Goal: Information Seeking & Learning: Find specific fact

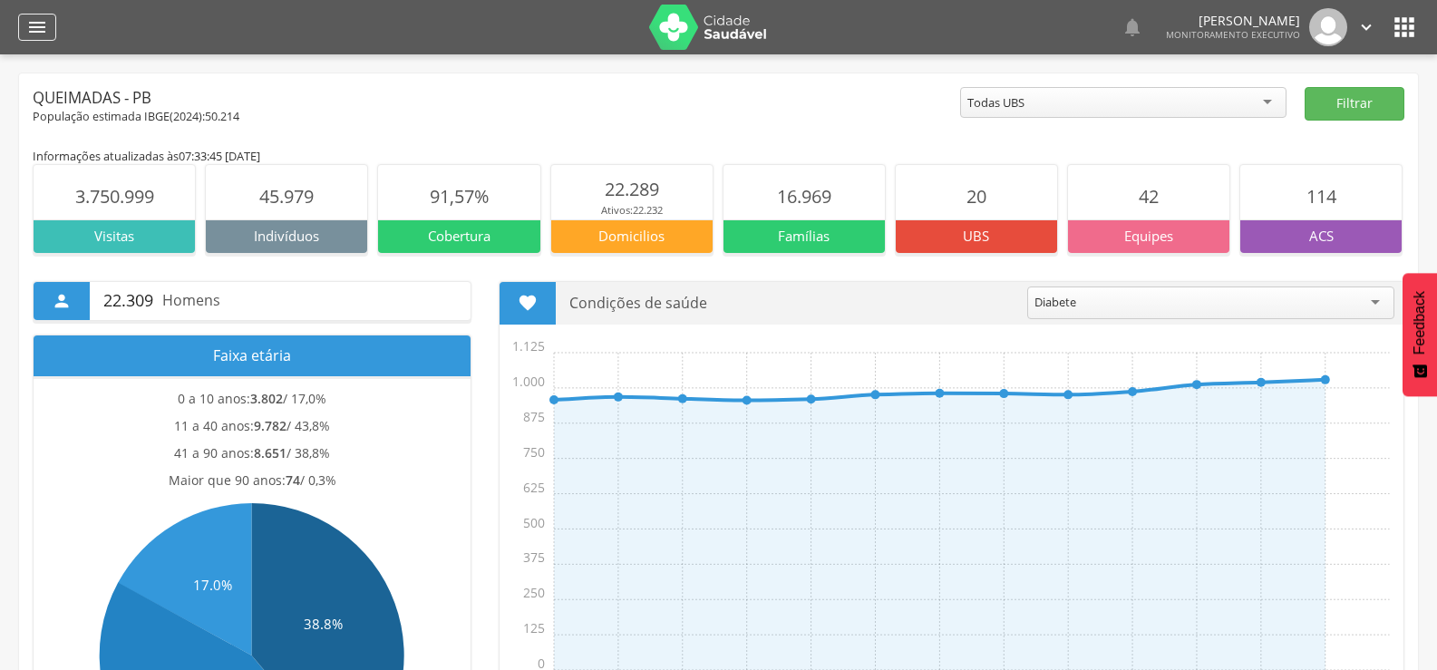
click at [39, 24] on icon "" at bounding box center [37, 27] width 22 height 22
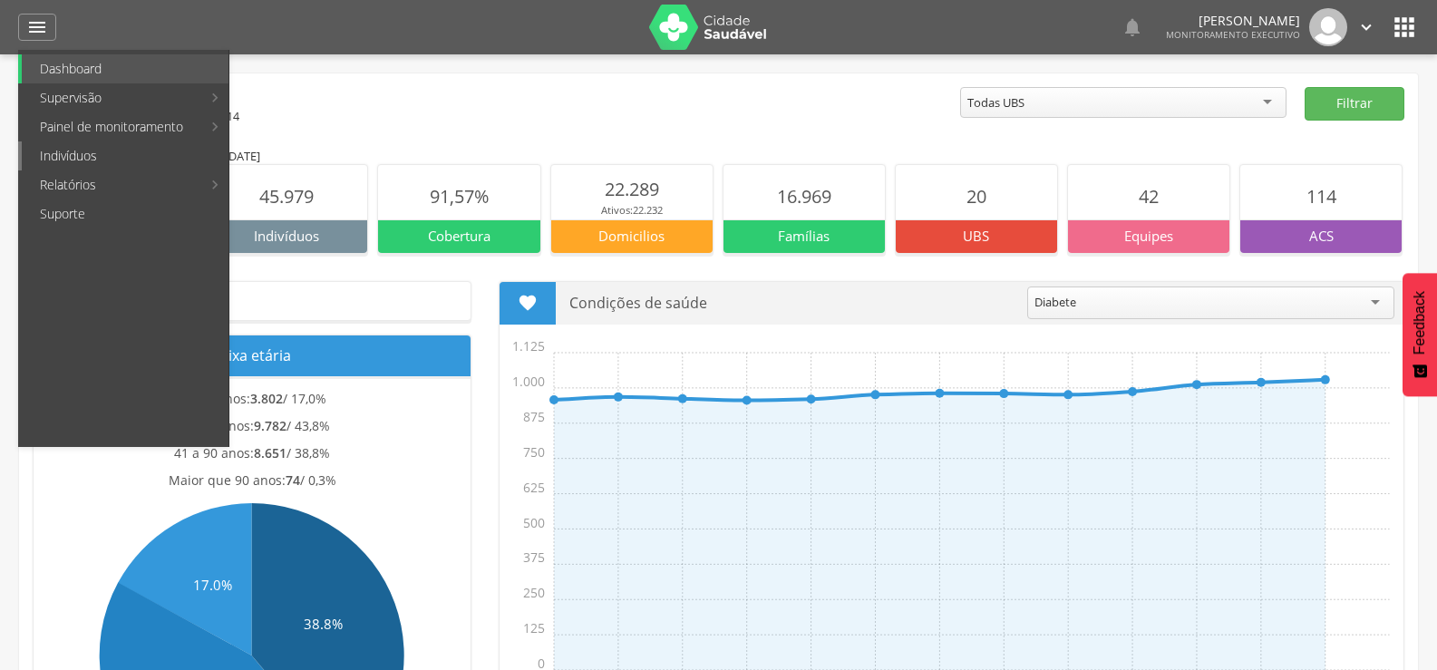
click at [99, 155] on link "Indivíduos" at bounding box center [125, 155] width 207 height 29
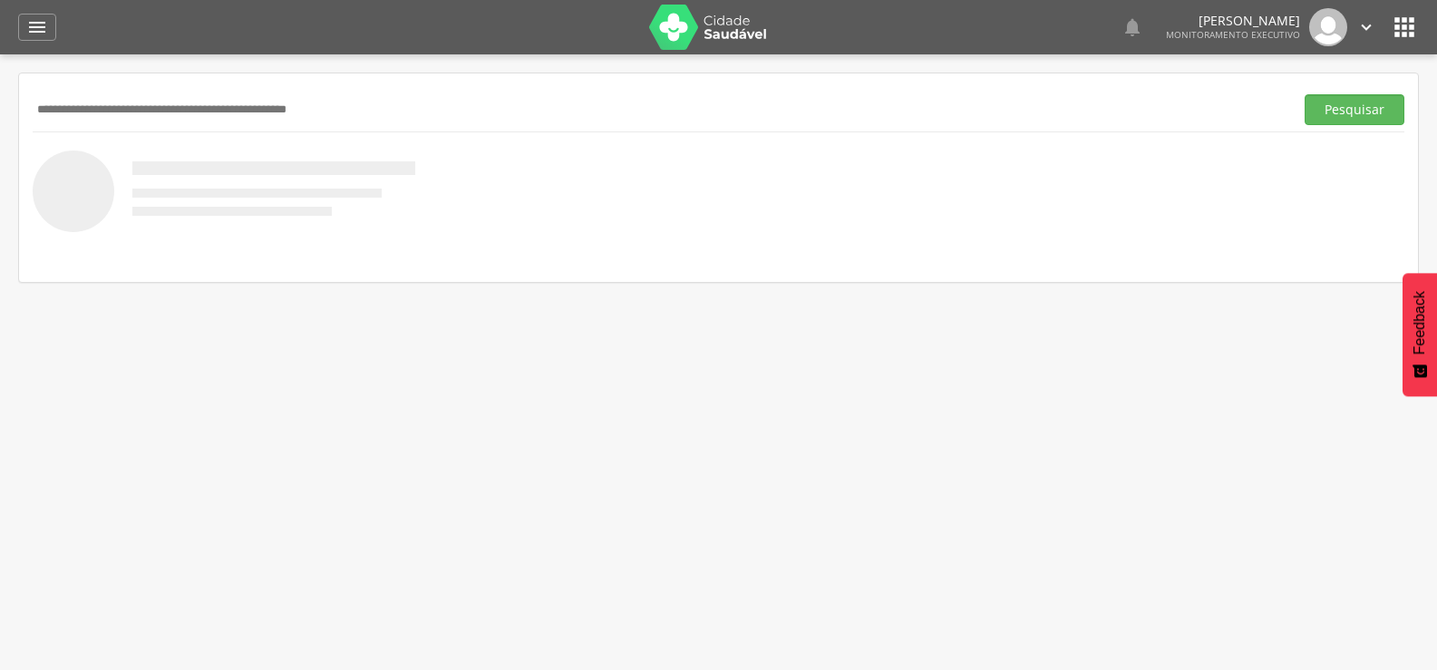
click at [150, 99] on input "text" at bounding box center [659, 109] width 1253 height 31
type input "**********"
click at [1304, 94] on button "Pesquisar" at bounding box center [1354, 109] width 100 height 31
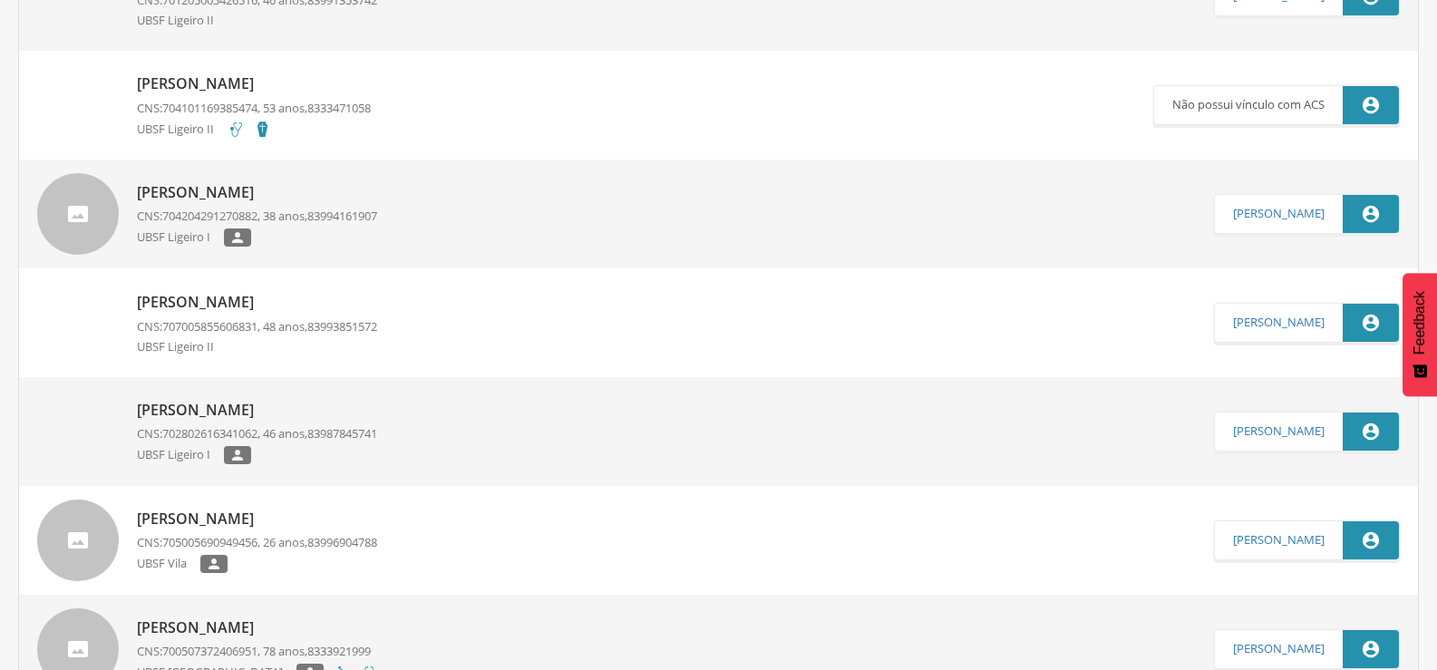
scroll to position [544, 0]
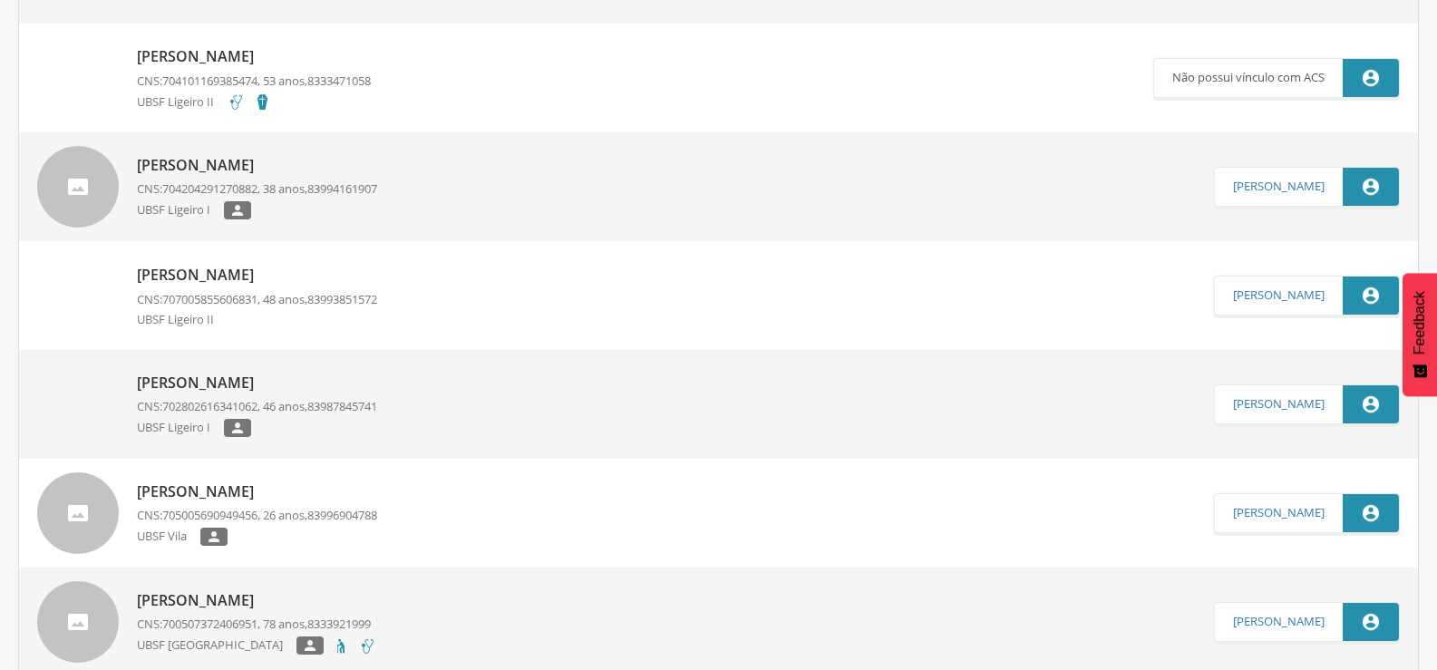
click at [37, 373] on img at bounding box center [37, 373] width 0 height 0
type input "**********"
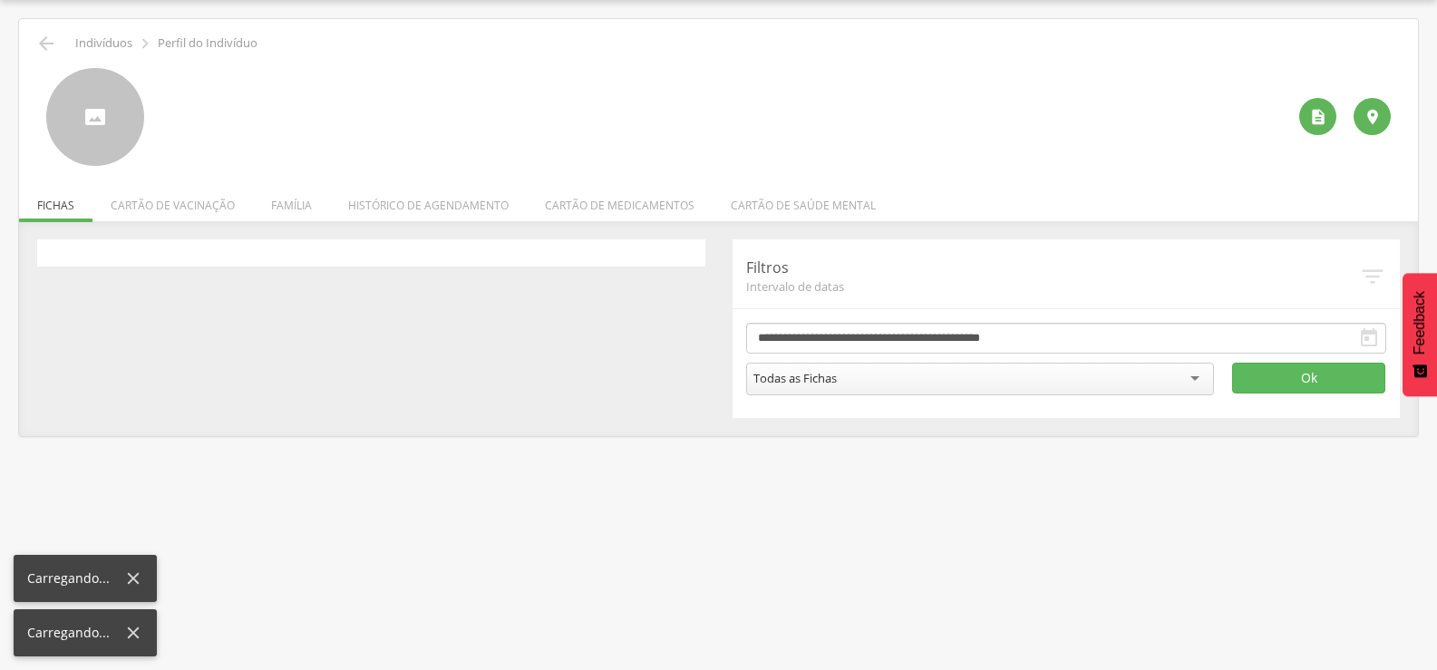
scroll to position [54, 0]
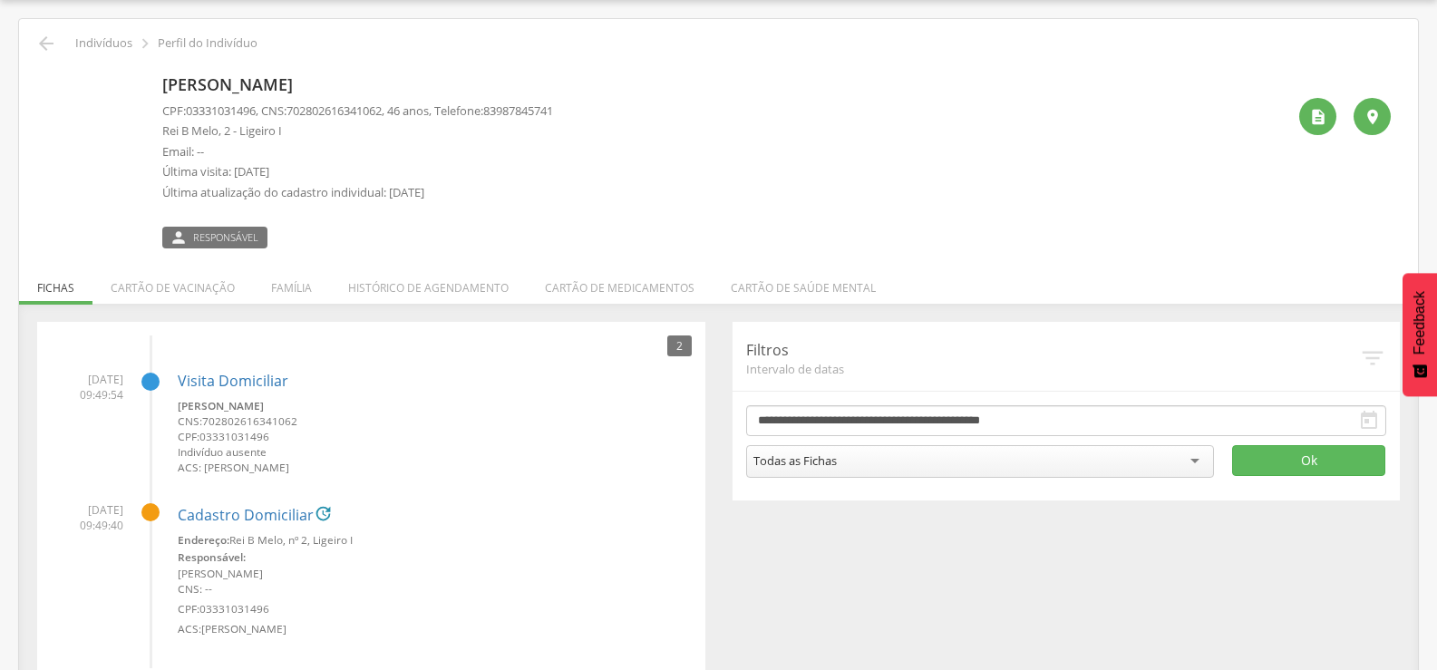
click at [46, 78] on img at bounding box center [46, 78] width 0 height 0
click at [47, 52] on icon "" at bounding box center [46, 44] width 22 height 22
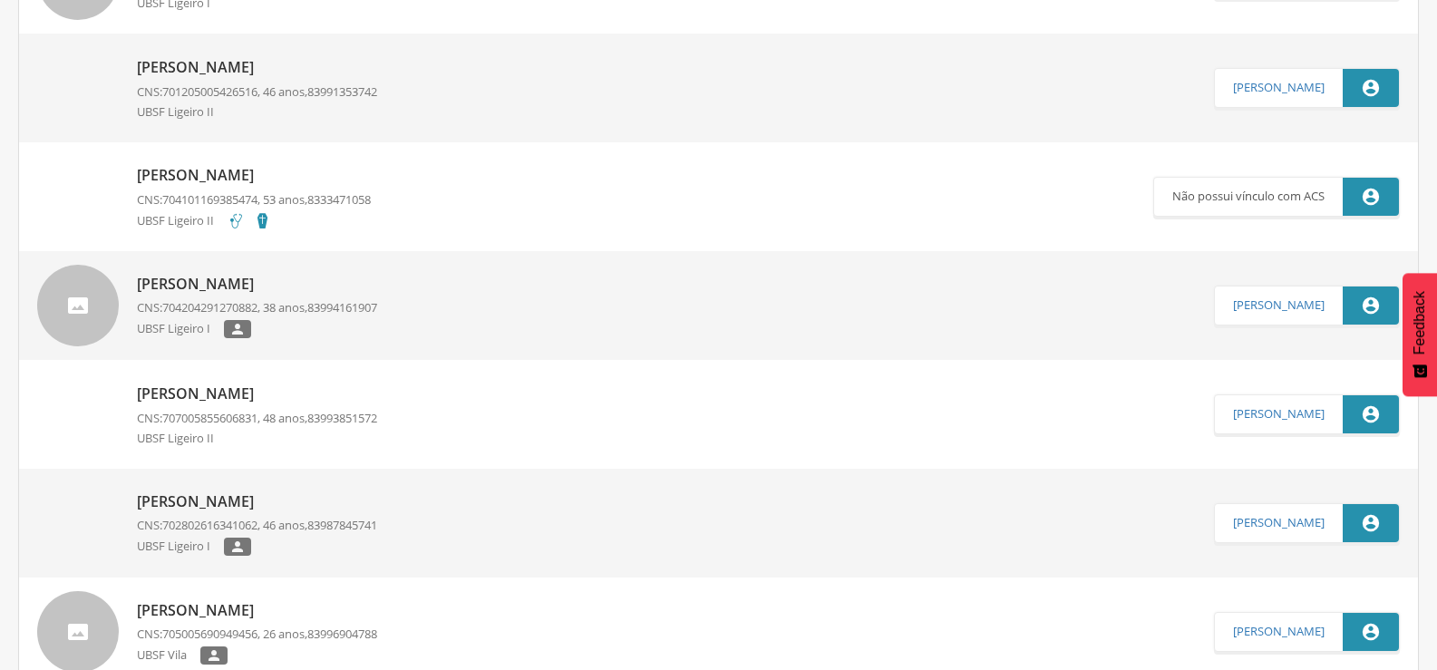
scroll to position [453, 0]
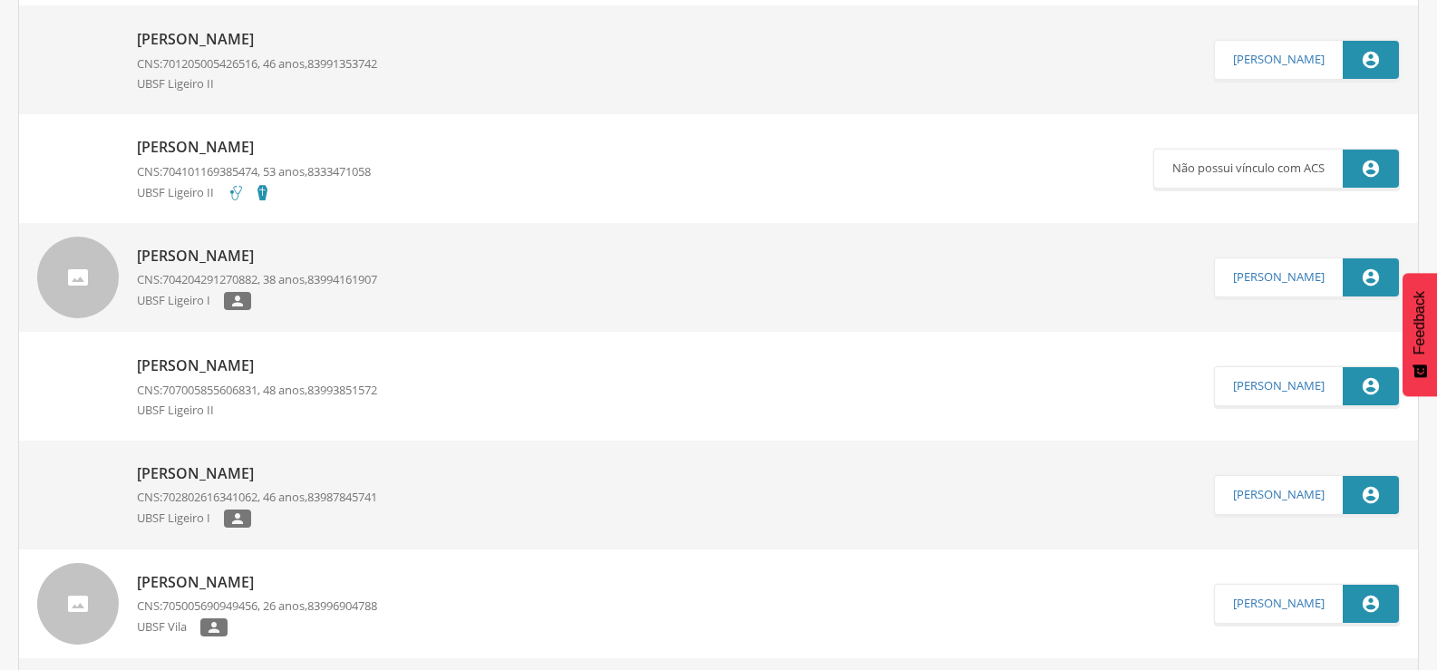
click at [333, 256] on p "Aldineide Lopes Nascimento" at bounding box center [257, 256] width 240 height 21
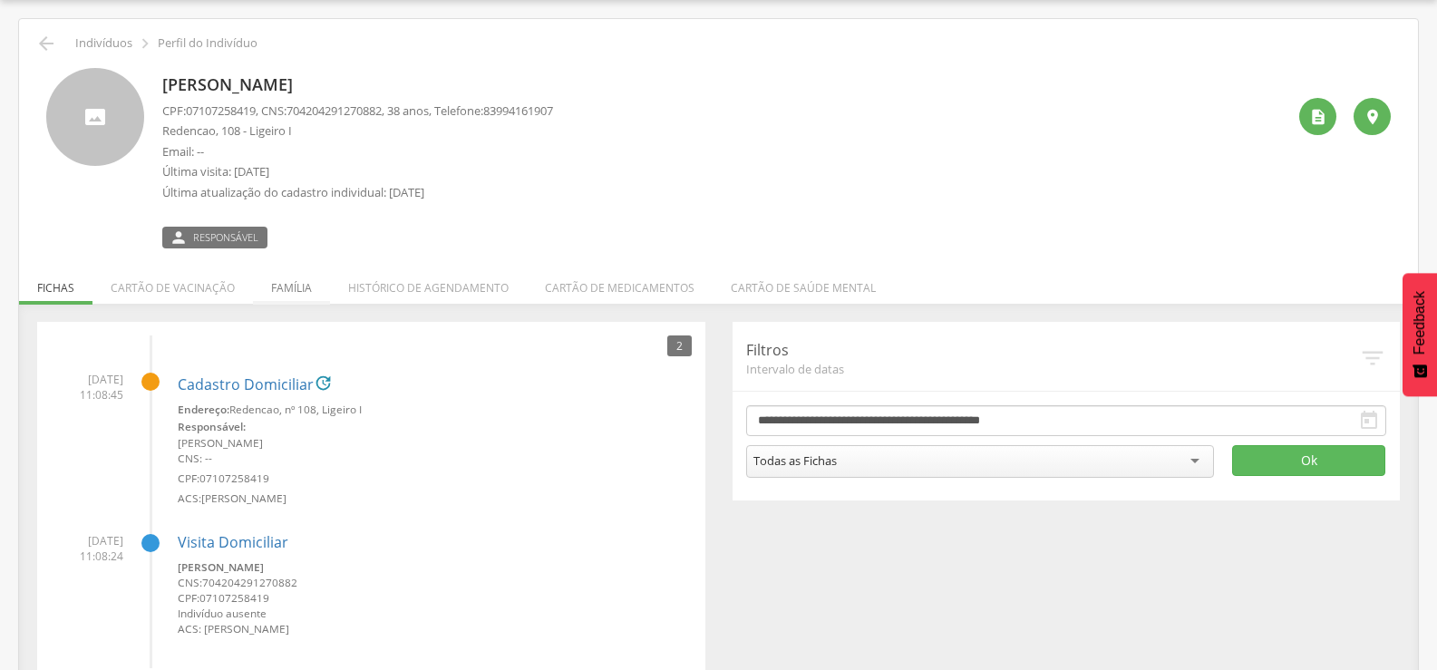
click at [301, 284] on li "Família" at bounding box center [291, 283] width 77 height 43
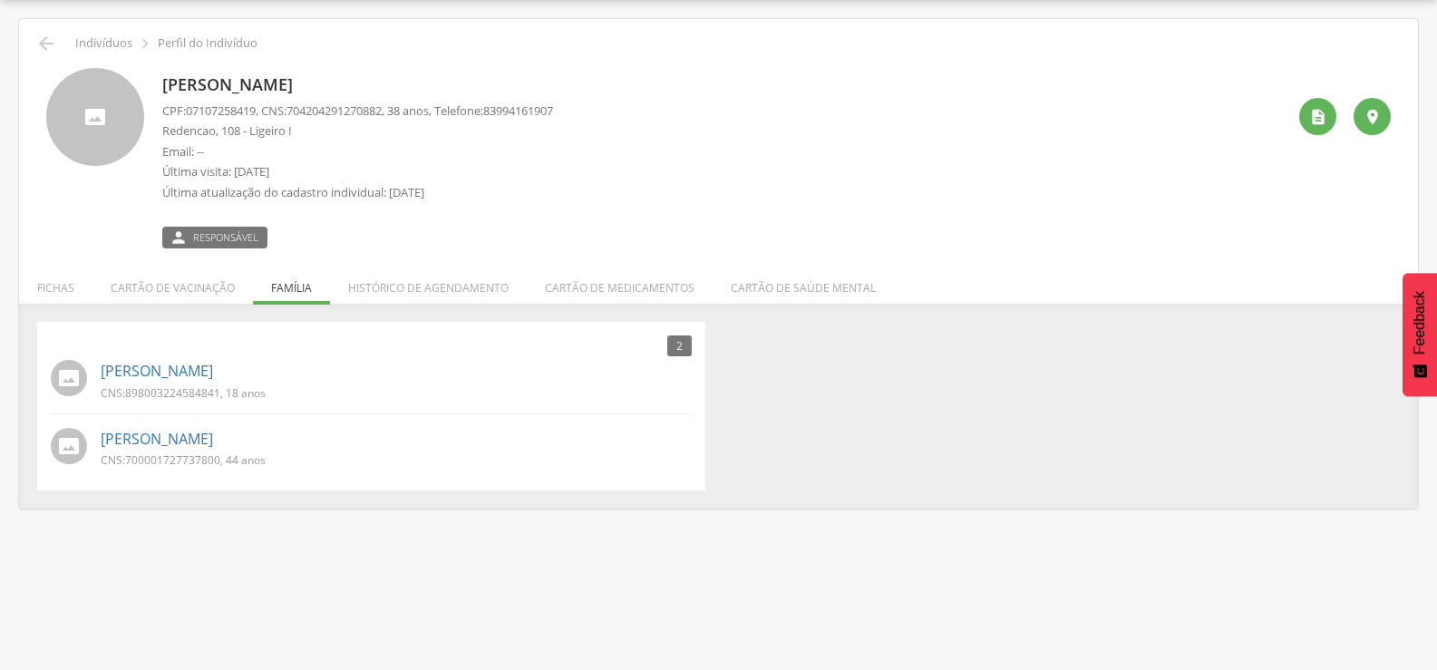
drag, startPoint x: 426, startPoint y: 92, endPoint x: 150, endPoint y: 94, distance: 276.4
click at [150, 94] on div "Aldineide Lopes Nascimento CPF: 07107258419 , CNS: 704204291270882 , 38 anos, T…" at bounding box center [718, 158] width 1344 height 180
copy div "Aldineide Lopes Nascimento"
click at [55, 29] on div " Indivíduos  Perfil do Indivíduo Aldineide Lopes Nascimento CPF: 07107258419 …" at bounding box center [718, 263] width 1398 height 489
click at [50, 47] on icon "" at bounding box center [46, 44] width 22 height 22
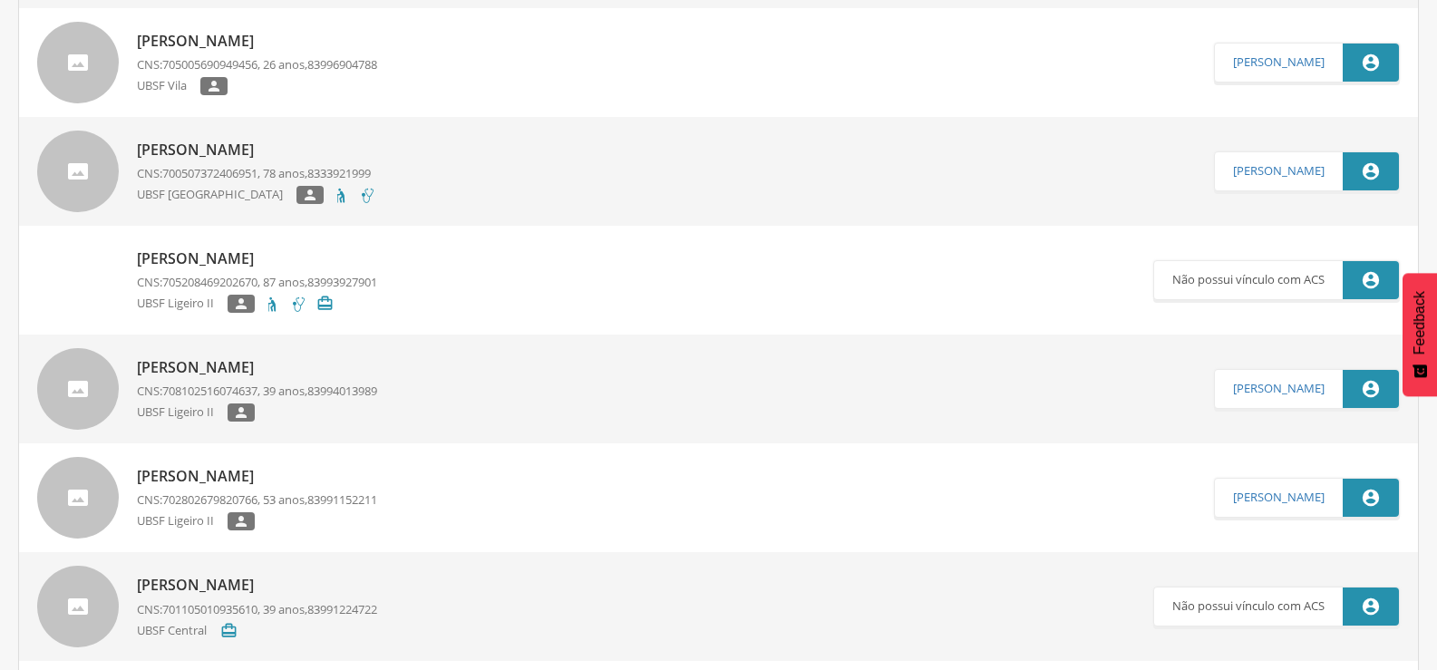
scroll to position [1051, 0]
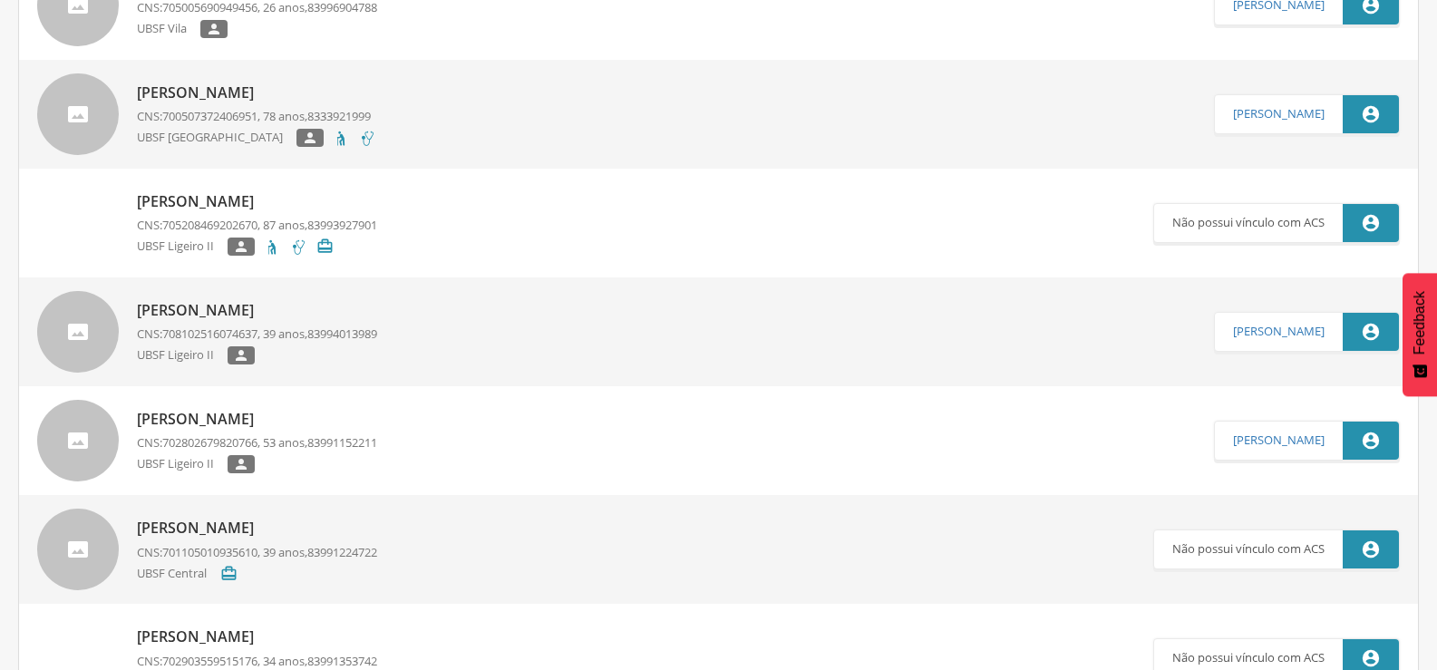
click at [321, 312] on p "Jakeline Lopes do Nascimento" at bounding box center [257, 310] width 240 height 21
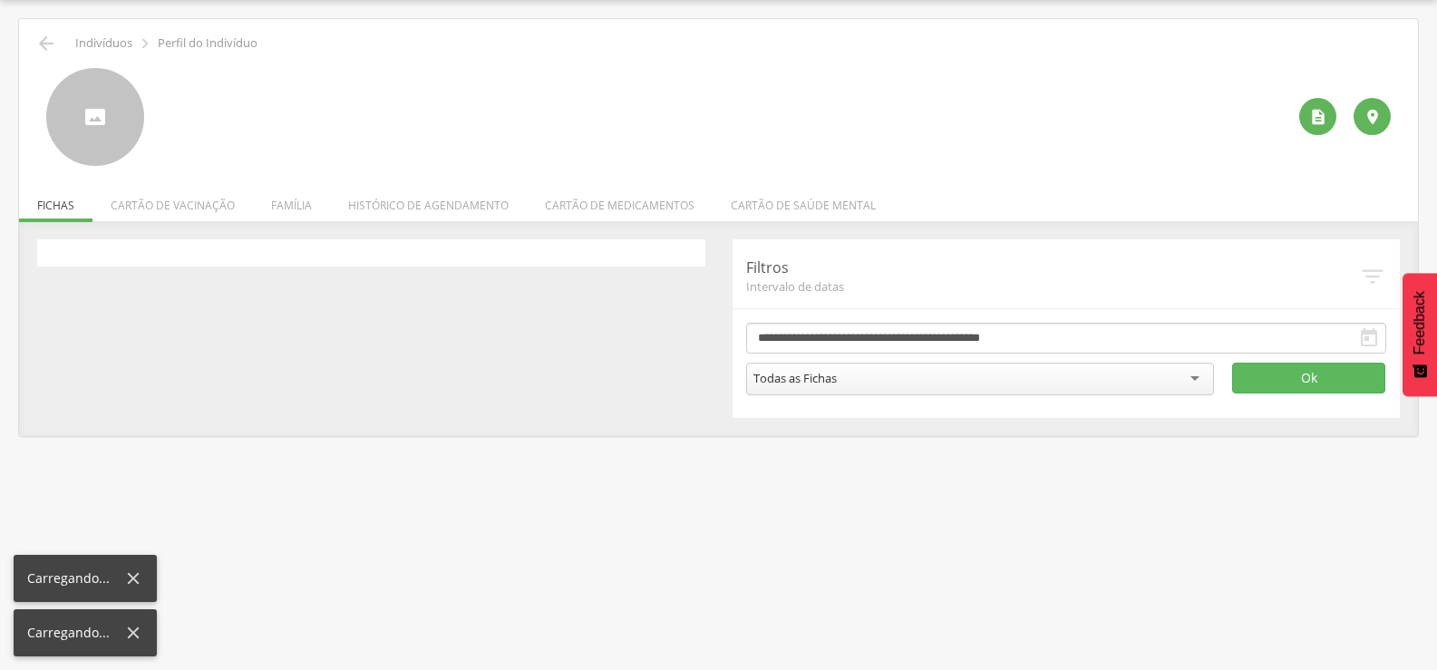
scroll to position [54, 0]
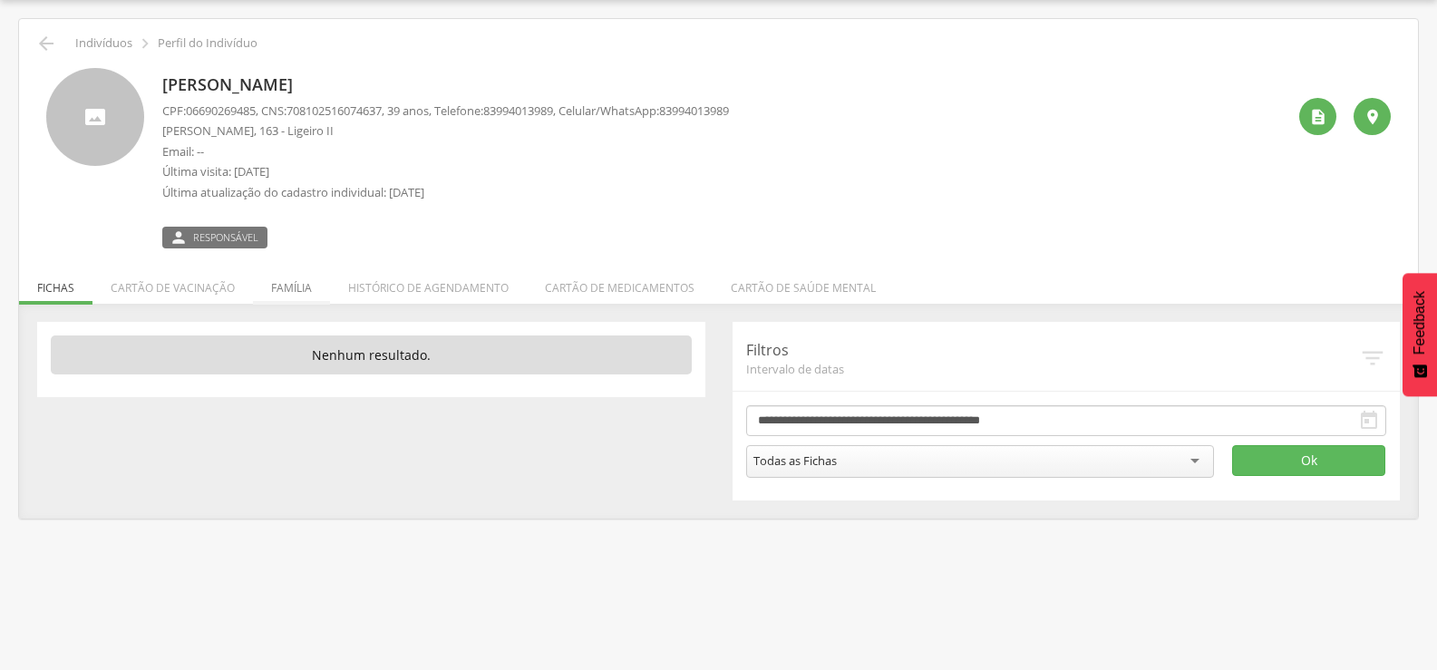
click at [302, 283] on li "Família" at bounding box center [291, 283] width 77 height 43
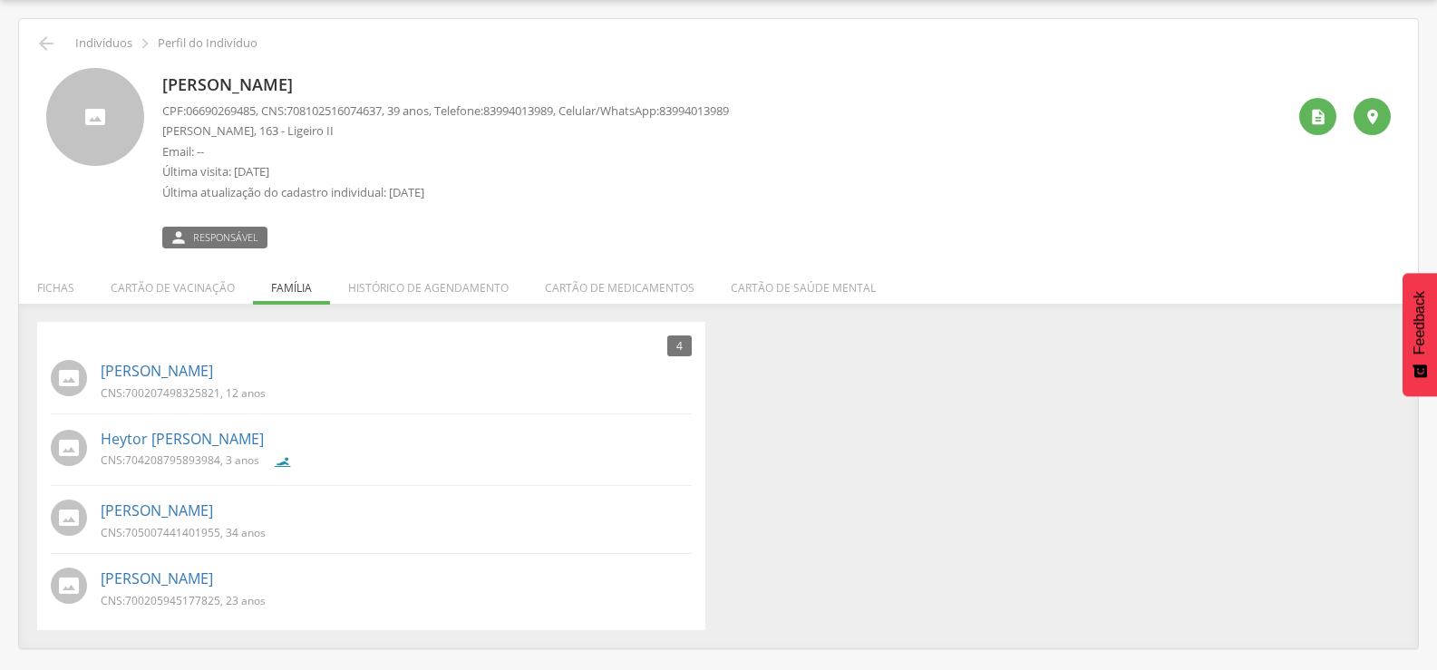
drag, startPoint x: 229, startPoint y: 574, endPoint x: 98, endPoint y: 575, distance: 131.4
click at [98, 575] on div "Thais Lopes Silva CNS: 700205945177825 , 23 anos" at bounding box center [371, 587] width 641 height 49
copy link "Thais Lopes Silva"
click at [41, 42] on icon "" at bounding box center [46, 44] width 22 height 22
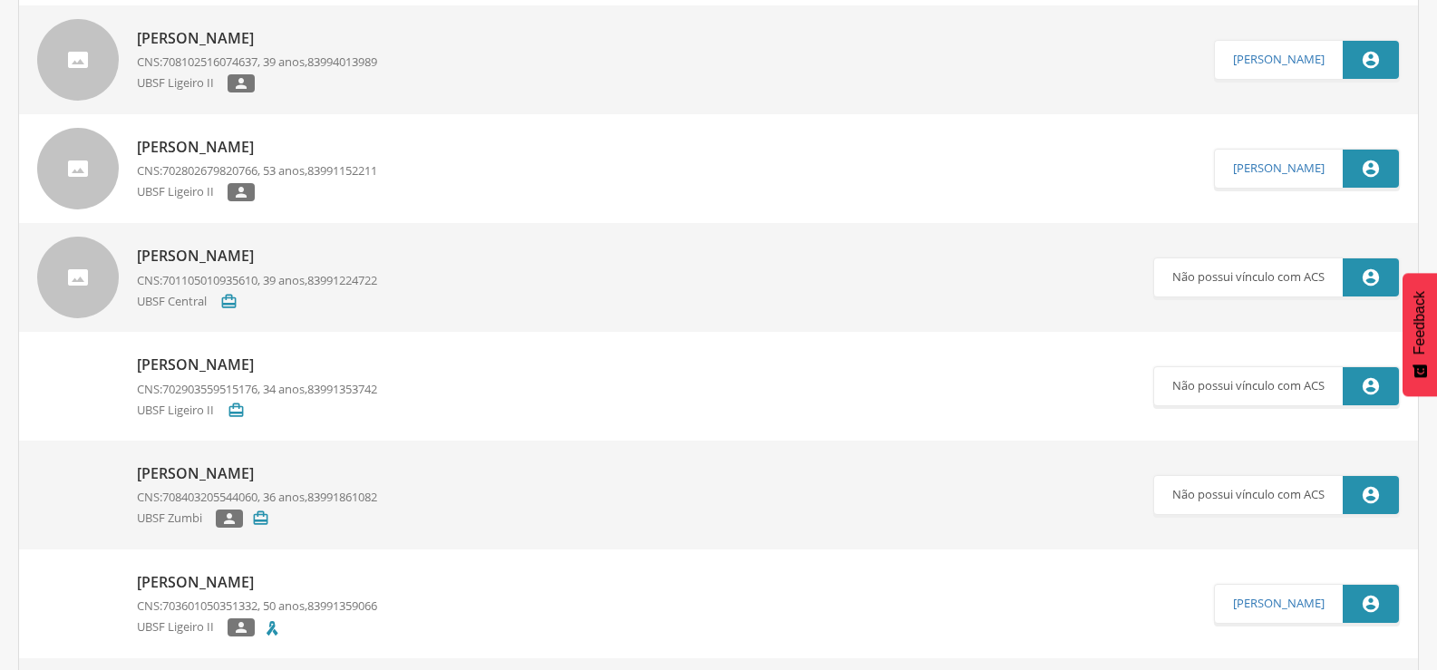
scroll to position [1414, 0]
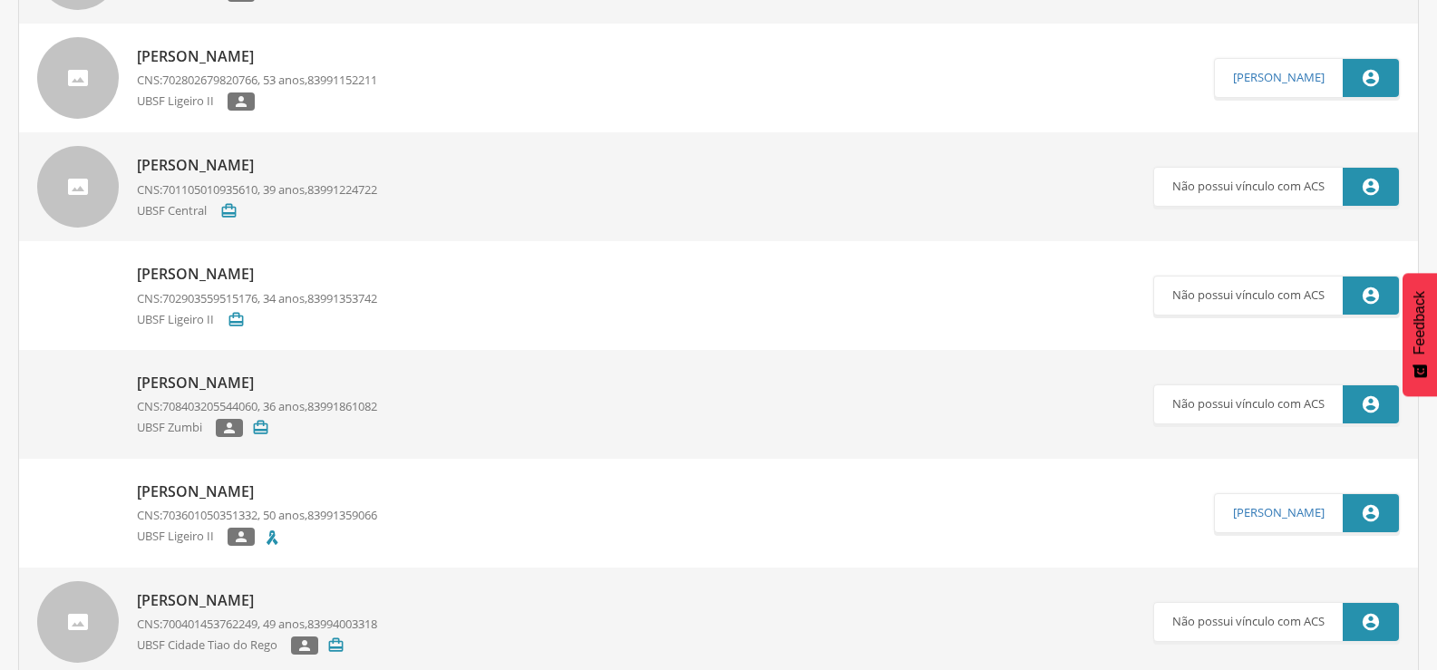
click at [311, 378] on p "Stefany Lopes do Nascimento" at bounding box center [257, 383] width 240 height 21
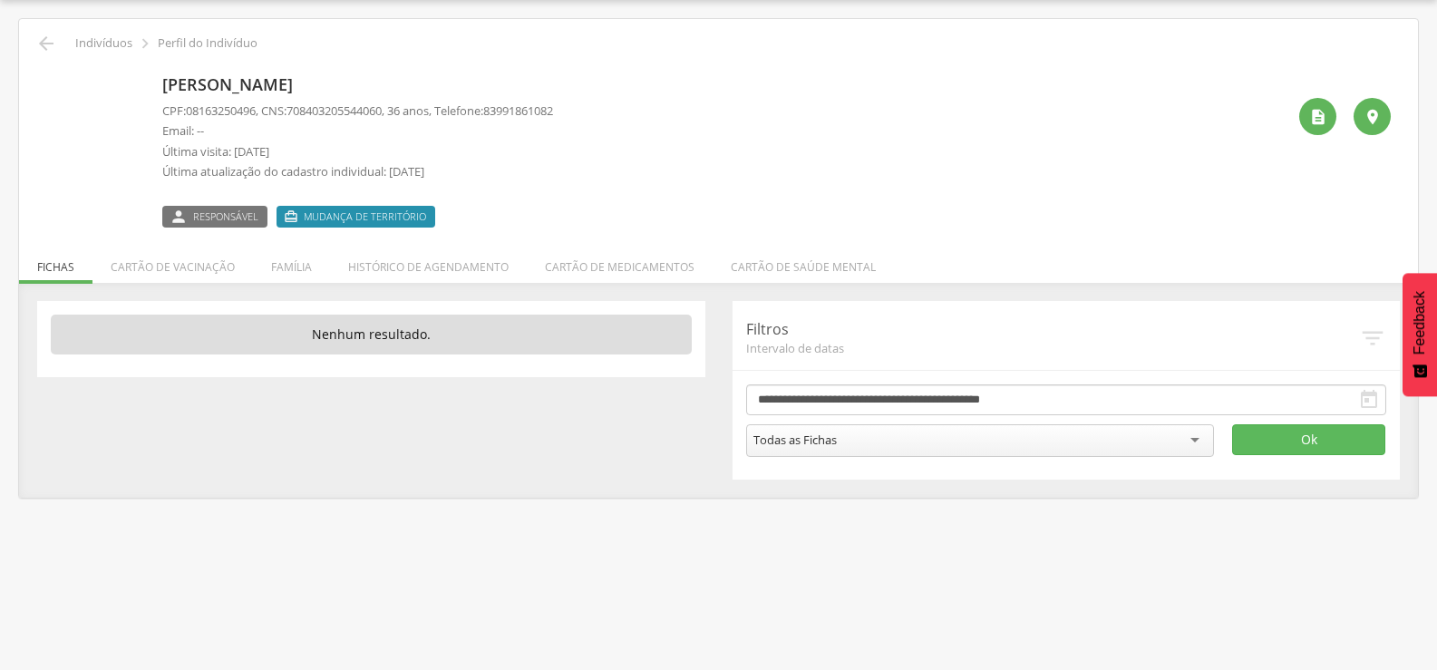
drag, startPoint x: 159, startPoint y: 78, endPoint x: 441, endPoint y: 86, distance: 282.9
click at [441, 86] on div "Stefany Lopes do Nascimento CPF: 08163250496 , CNS: 708403205544060 , 36 anos, …" at bounding box center [718, 148] width 1344 height 160
copy p "Stefany Lopes do Nascimento"
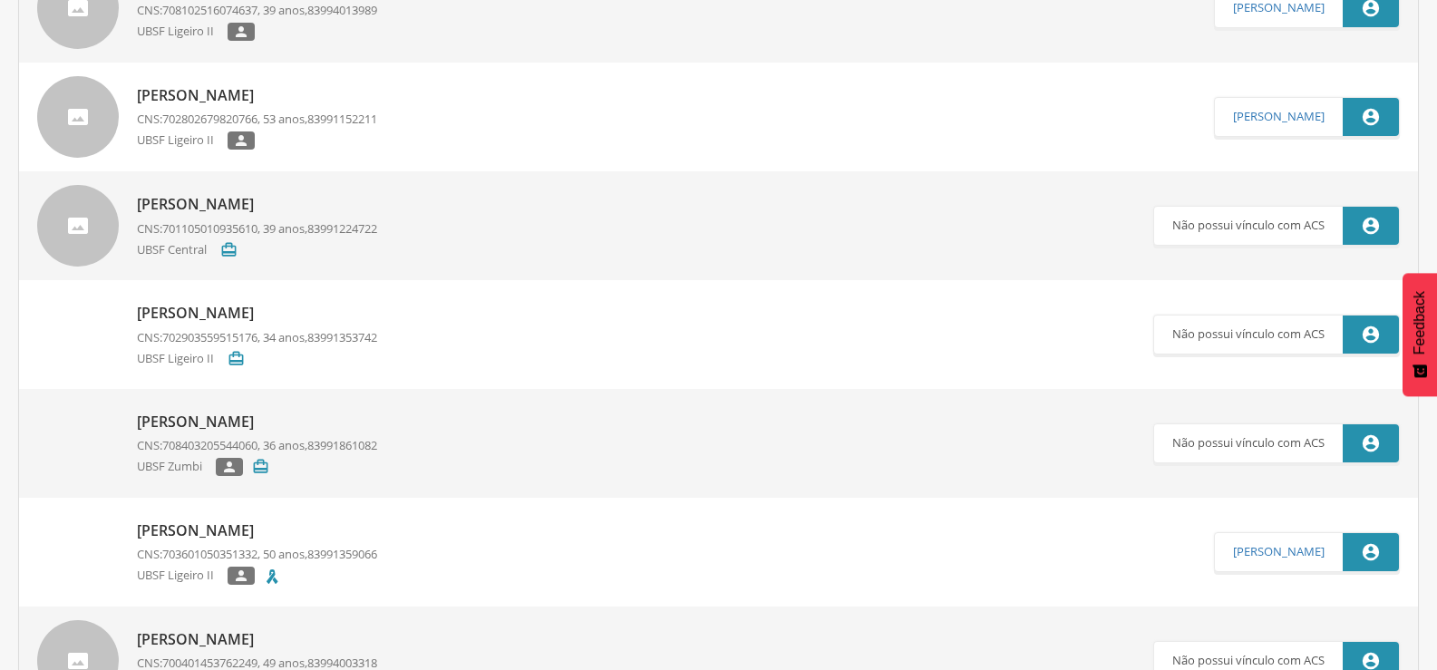
scroll to position [1414, 0]
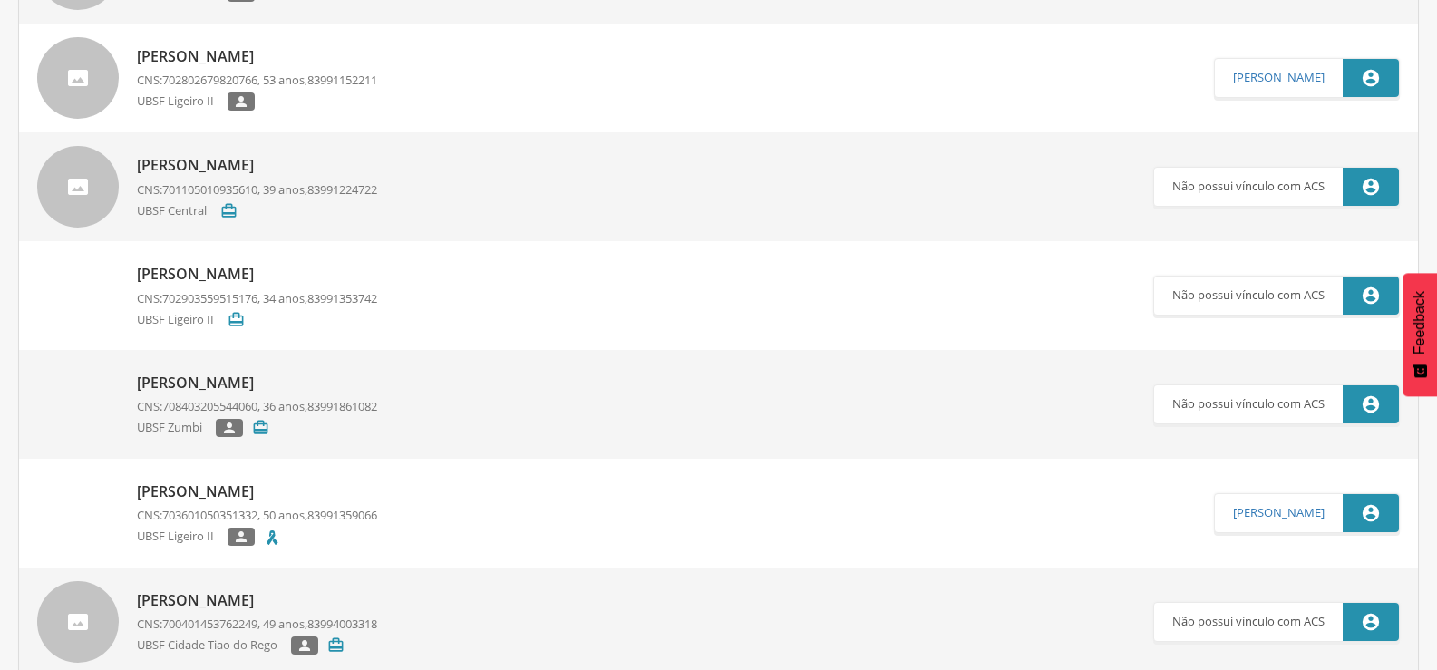
click at [301, 381] on p "Stefany Lopes do Nascimento" at bounding box center [257, 383] width 240 height 21
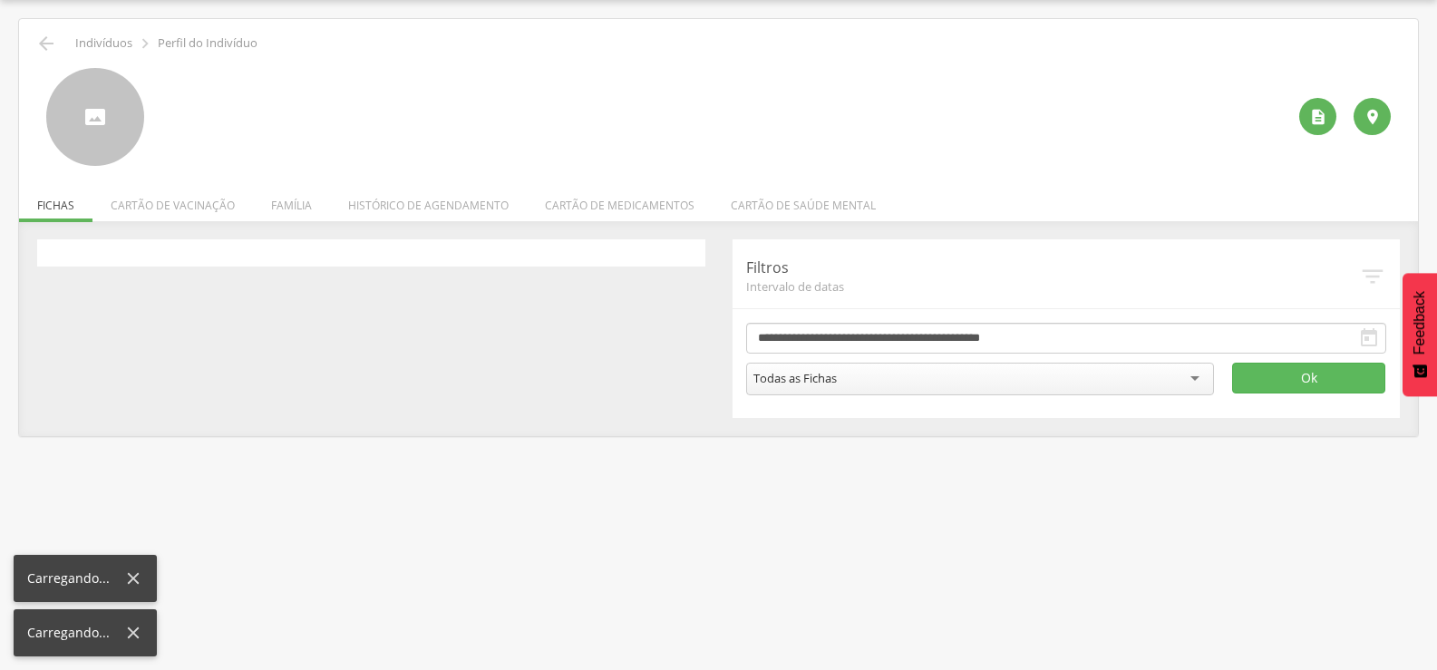
scroll to position [54, 0]
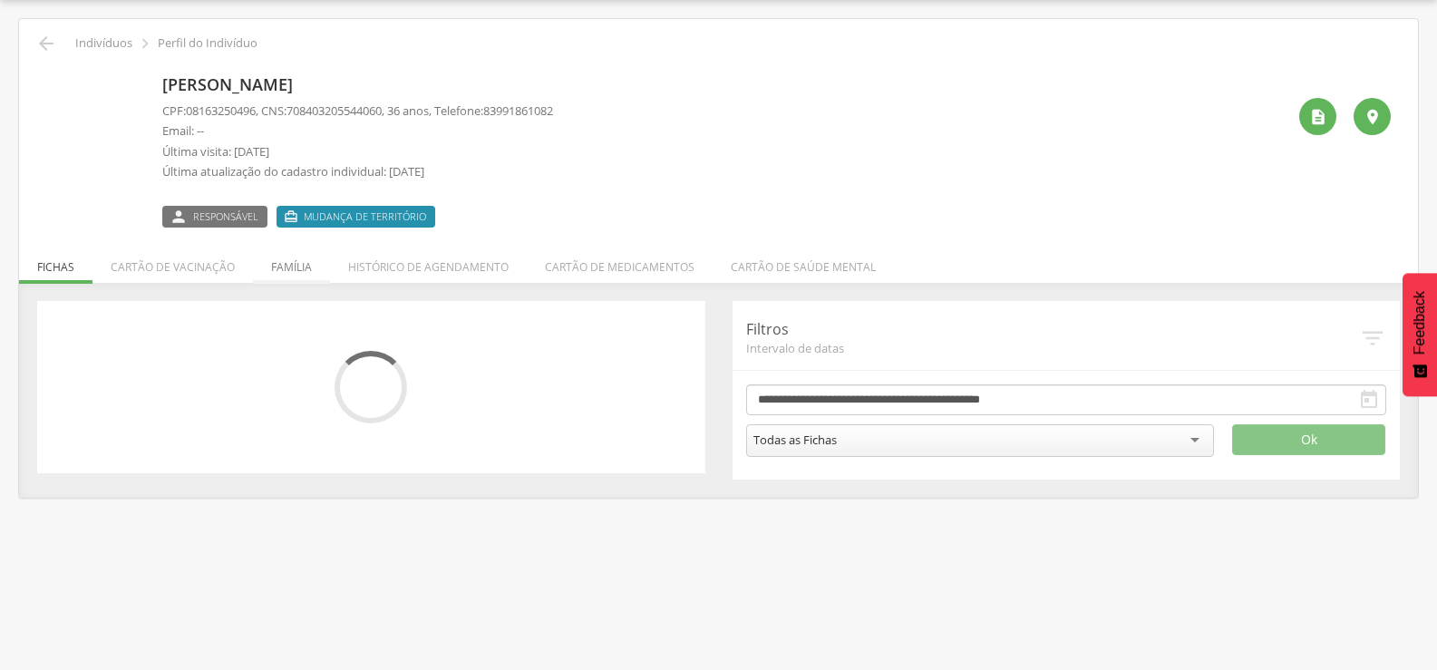
click at [299, 271] on li "Família" at bounding box center [291, 262] width 77 height 43
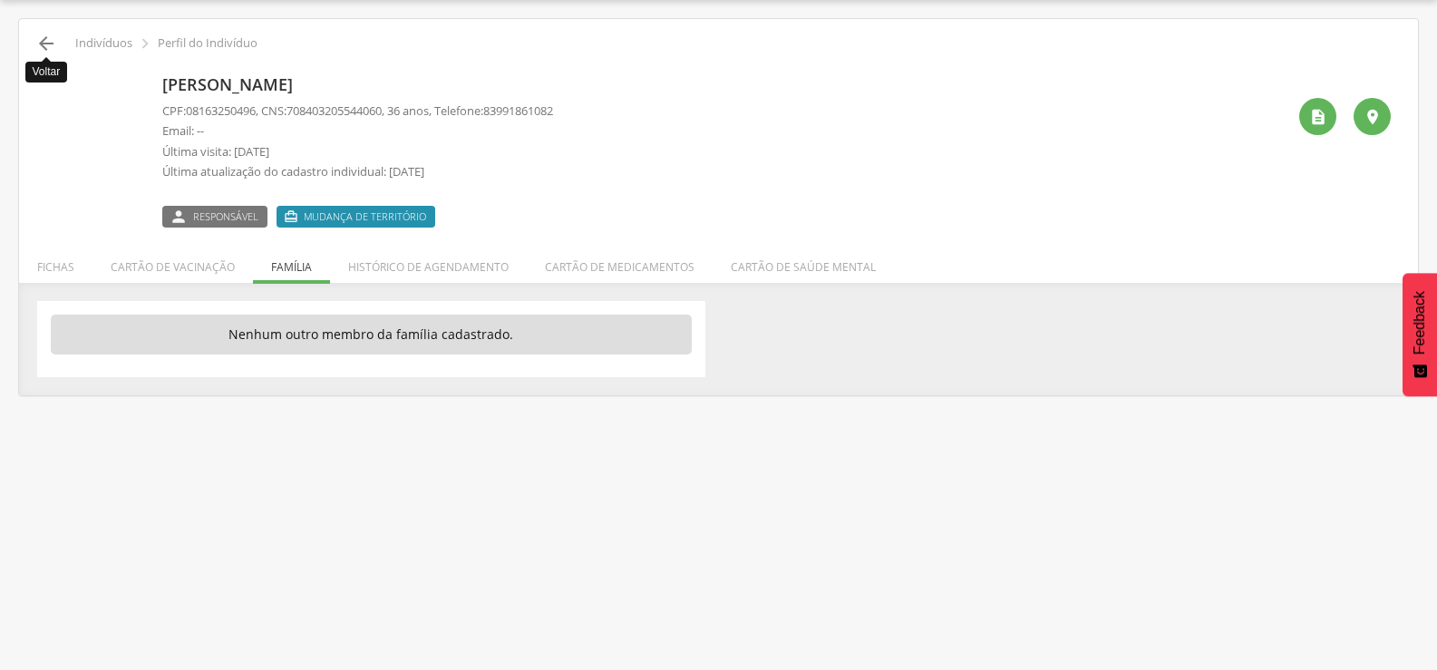
click at [45, 47] on icon "" at bounding box center [46, 44] width 22 height 22
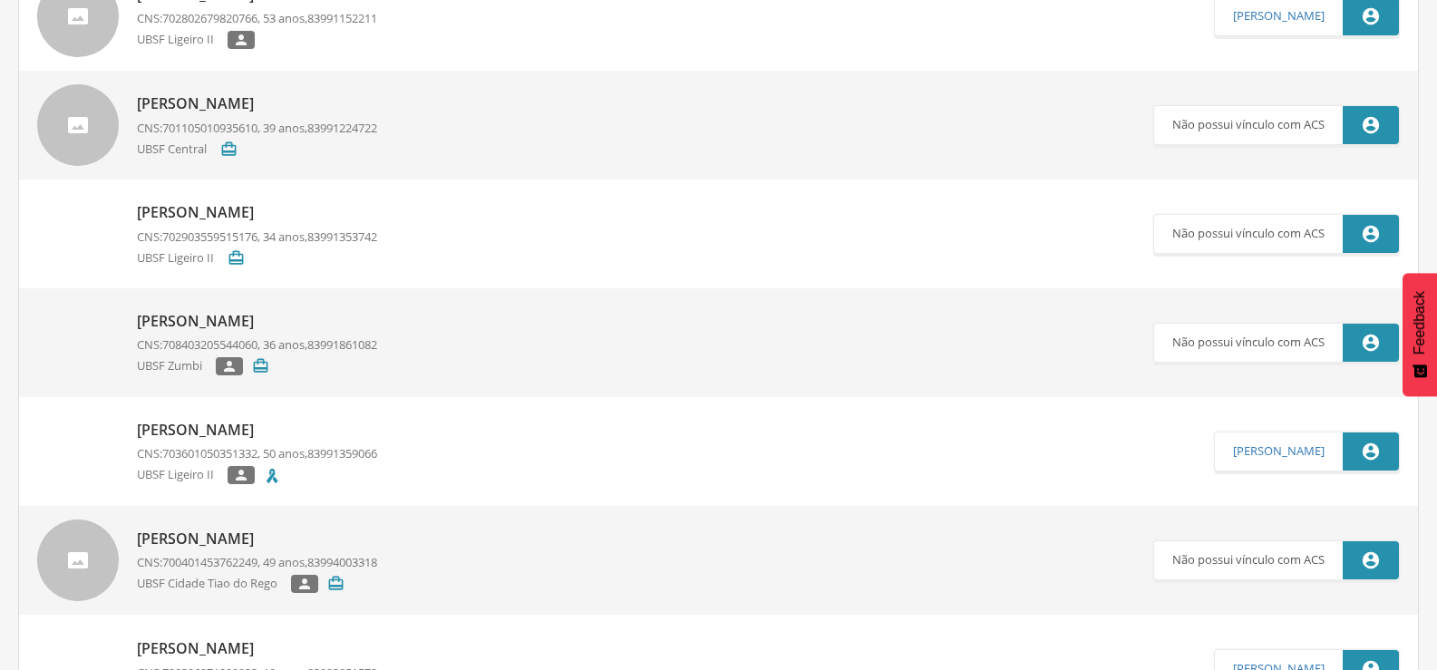
scroll to position [1505, 0]
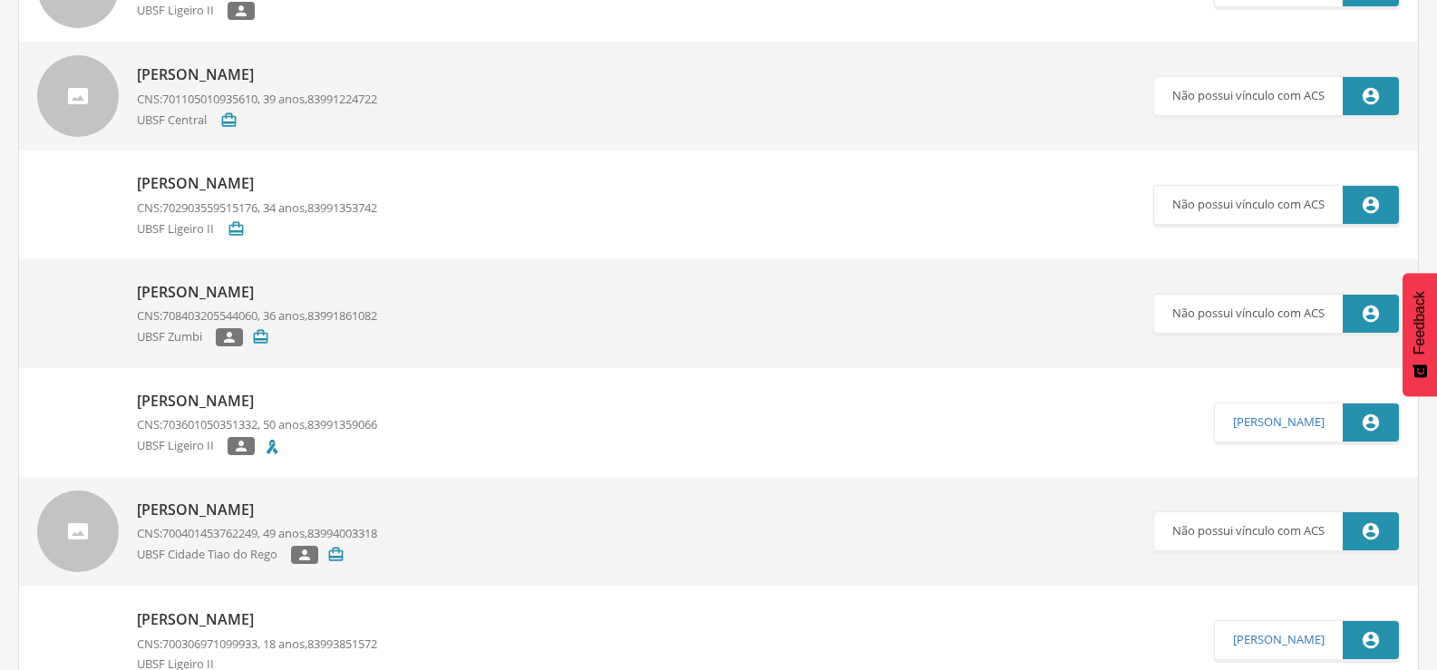
click at [254, 403] on p "Zeneide Lopes do Nascimento" at bounding box center [257, 401] width 240 height 21
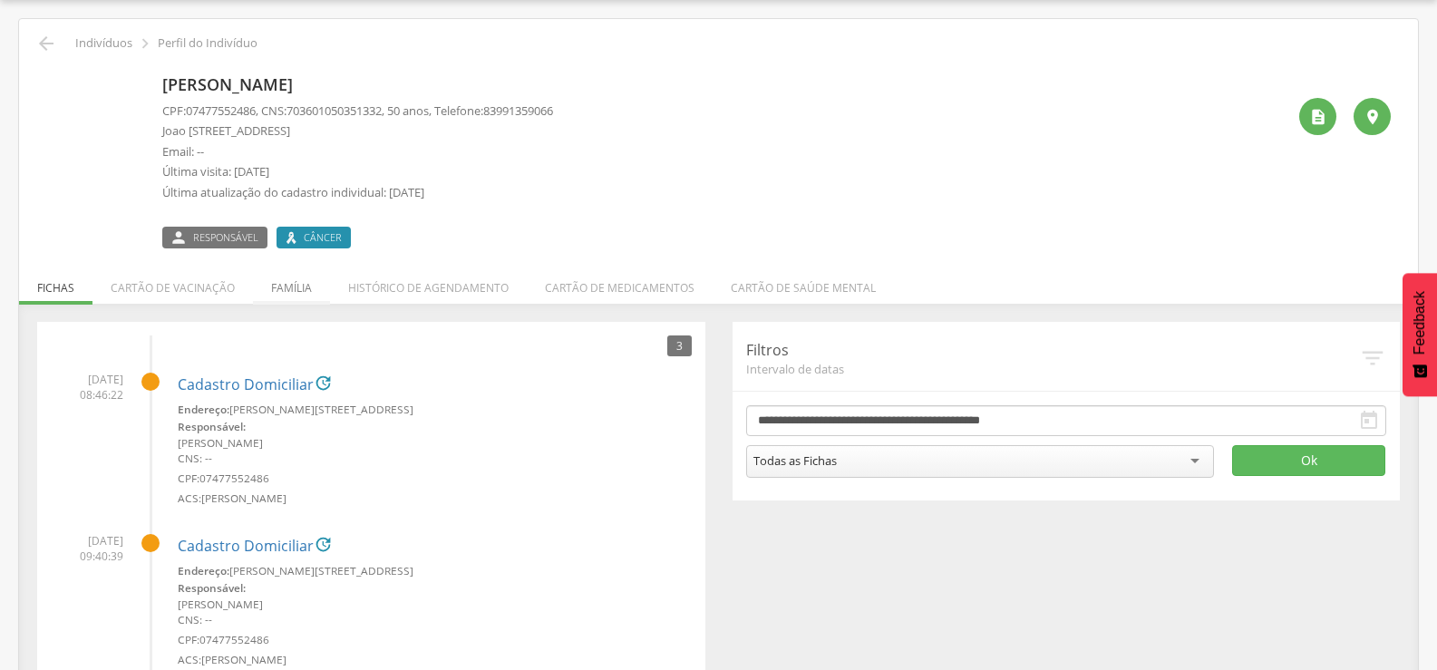
click at [300, 275] on li "Família" at bounding box center [291, 283] width 77 height 43
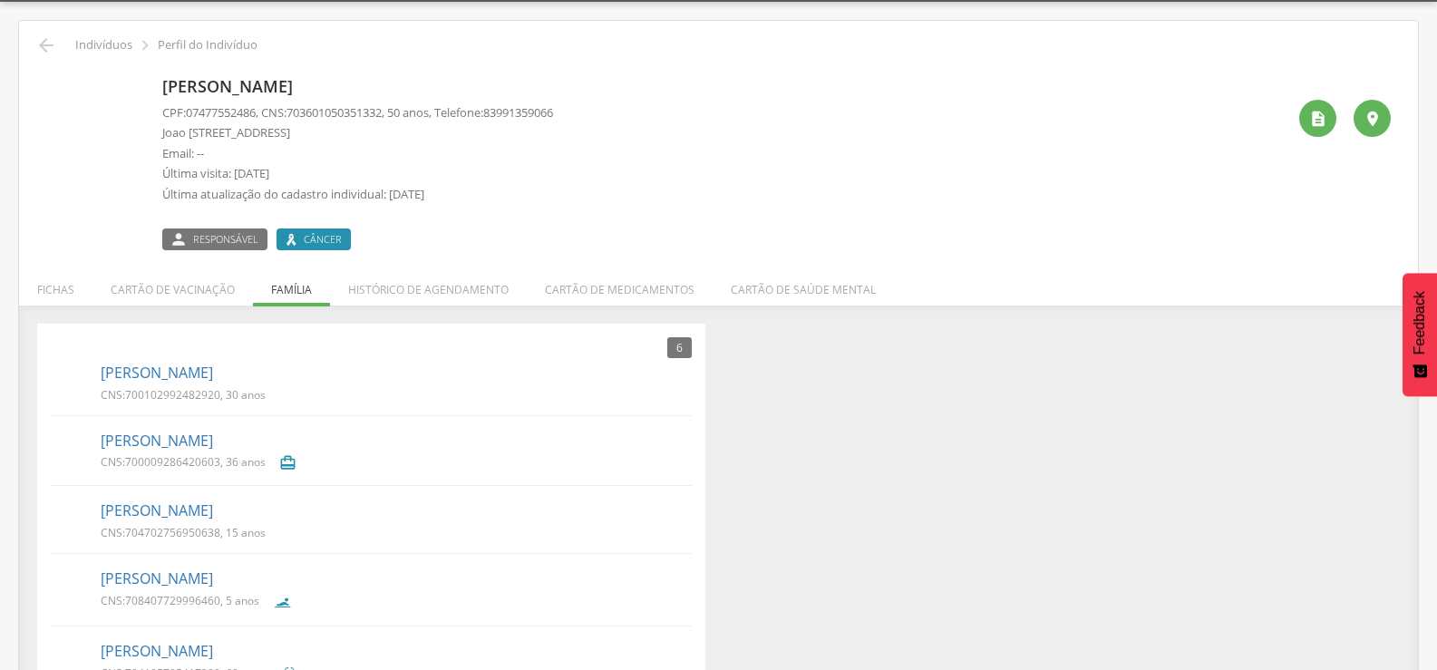
scroll to position [0, 0]
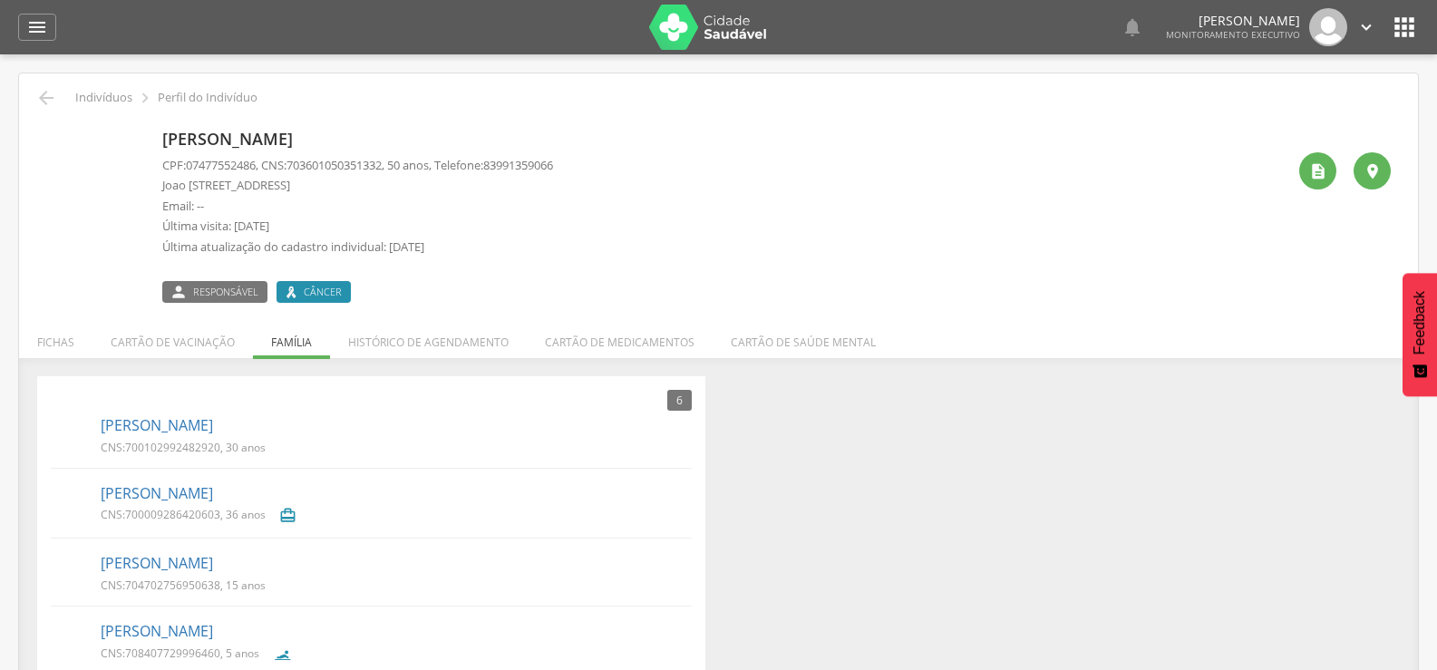
drag, startPoint x: 166, startPoint y: 126, endPoint x: 469, endPoint y: 140, distance: 303.9
click at [469, 140] on div "Zeneide Lopes do Nascimento CPF: 07477552486 , CNS: 703601050351332 , 50 anos, …" at bounding box center [357, 212] width 391 height 180
copy p "Zeneide Lopes do Nascimento"
click at [37, 96] on icon "" at bounding box center [46, 98] width 22 height 22
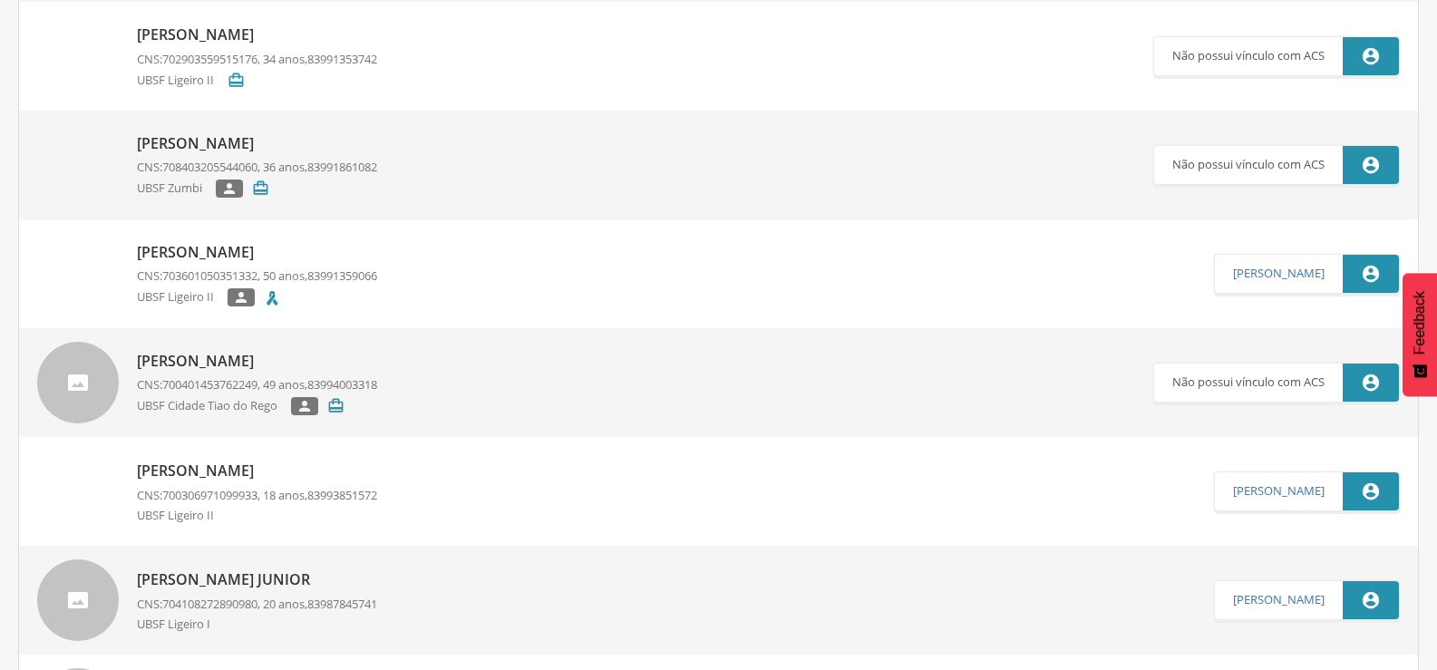
scroll to position [1686, 0]
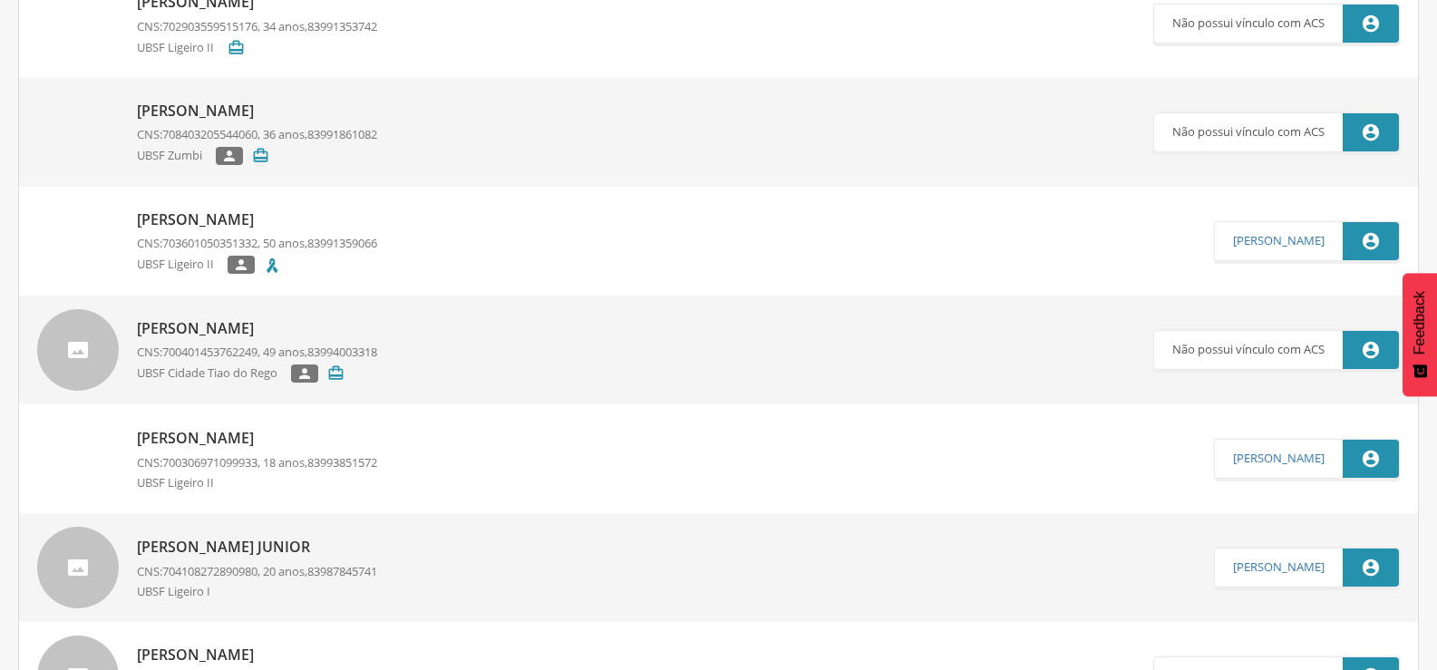
click at [345, 328] on p "Zuleide Lopes do Nascimento" at bounding box center [257, 328] width 240 height 21
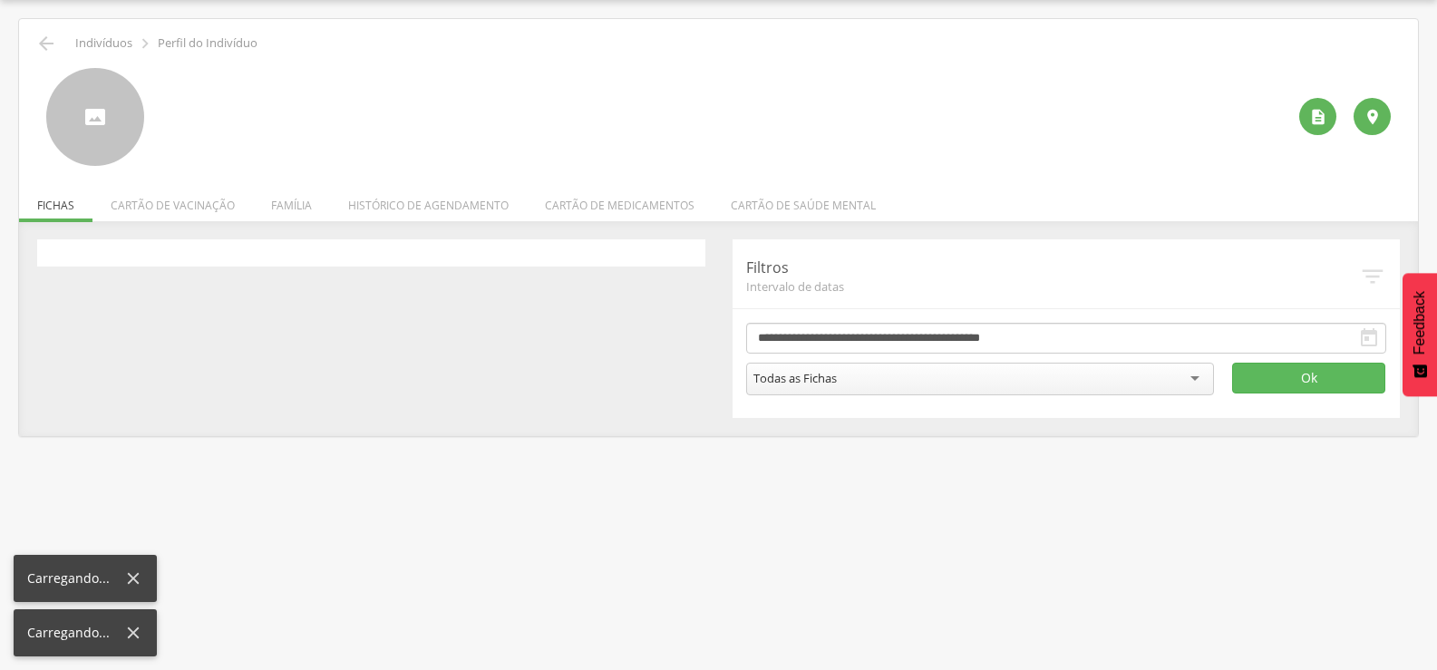
scroll to position [54, 0]
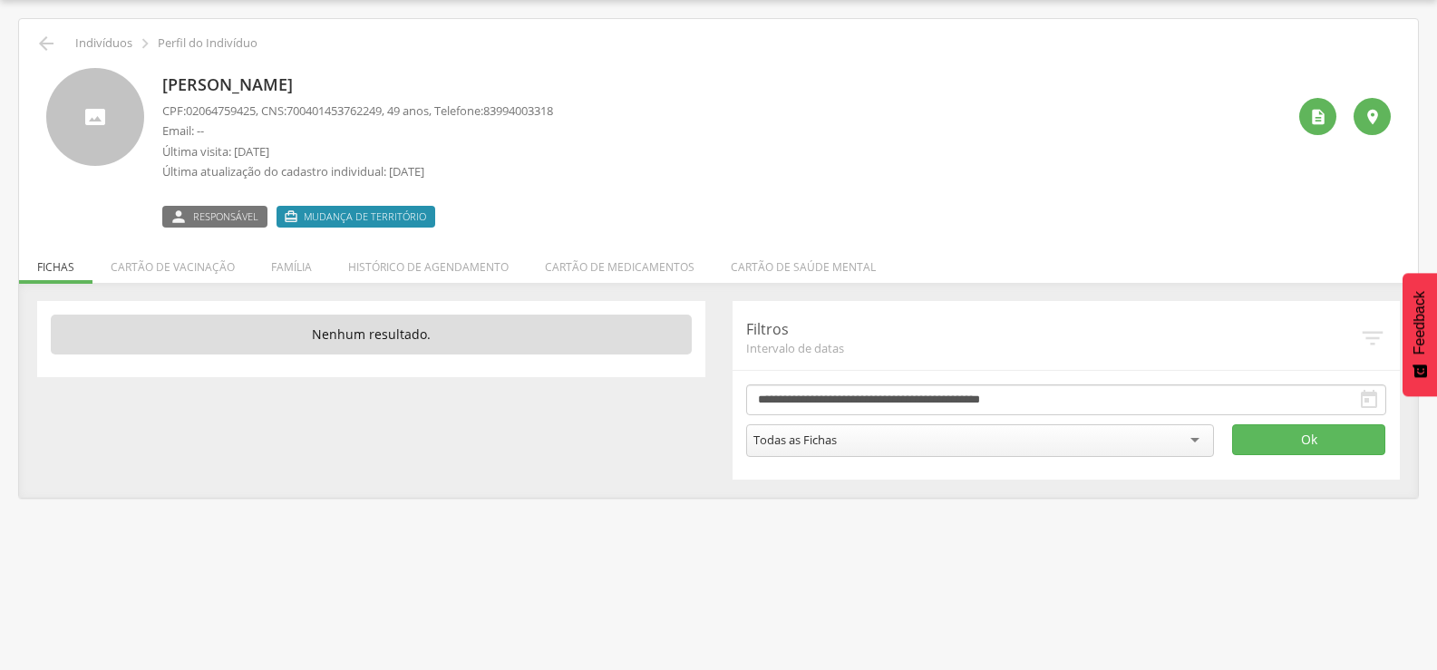
drag, startPoint x: 155, startPoint y: 82, endPoint x: 442, endPoint y: 86, distance: 287.3
click at [442, 86] on div "Zuleide Lopes do Nascimento CPF: 02064759425 , CNS: 700401453762249 , 49 anos, …" at bounding box center [718, 148] width 1344 height 160
copy p "Zuleide Lopes do Nascimento"
click at [45, 53] on icon "" at bounding box center [46, 44] width 22 height 22
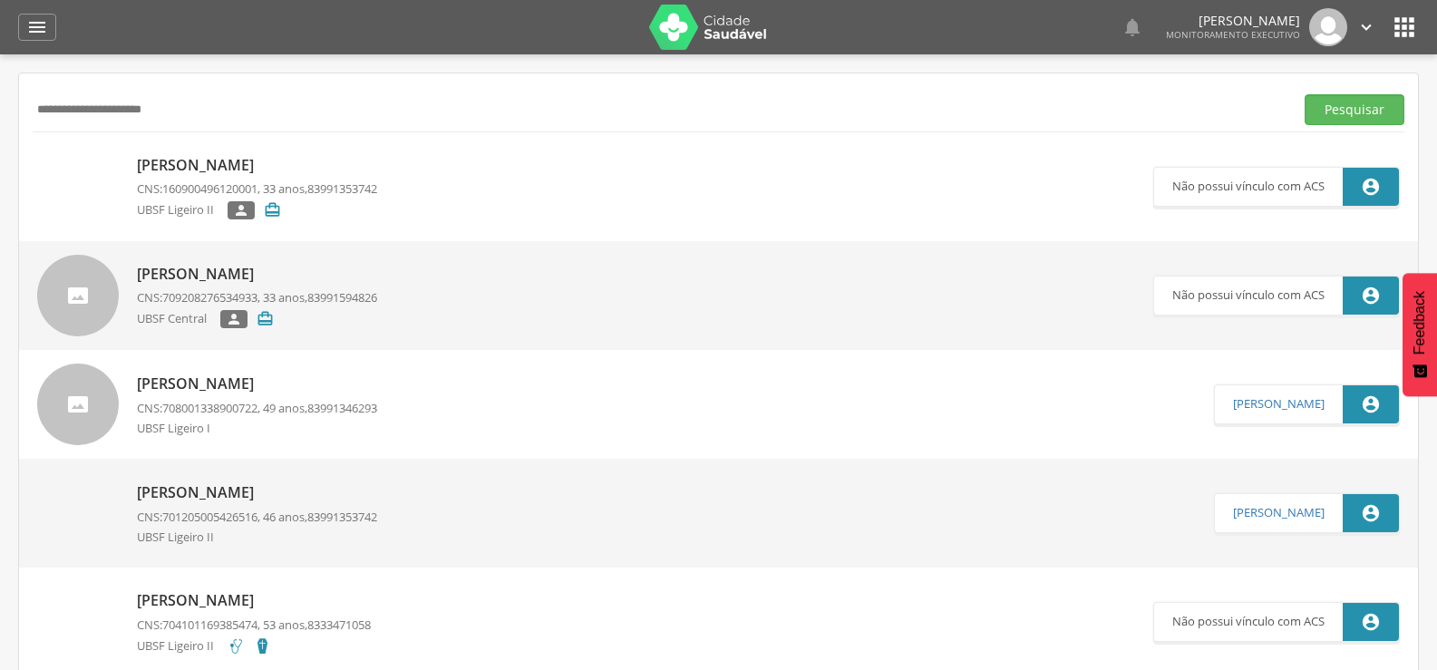
drag, startPoint x: 217, startPoint y: 111, endPoint x: 0, endPoint y: 125, distance: 217.1
click at [0, 125] on div " Supervisão  Distritos  Ubs Coordenador: - Queimadas / PB Intervalo de Tempo…" at bounding box center [718, 389] width 1437 height 670
type input "**********"
click at [1304, 94] on button "Pesquisar" at bounding box center [1354, 109] width 100 height 31
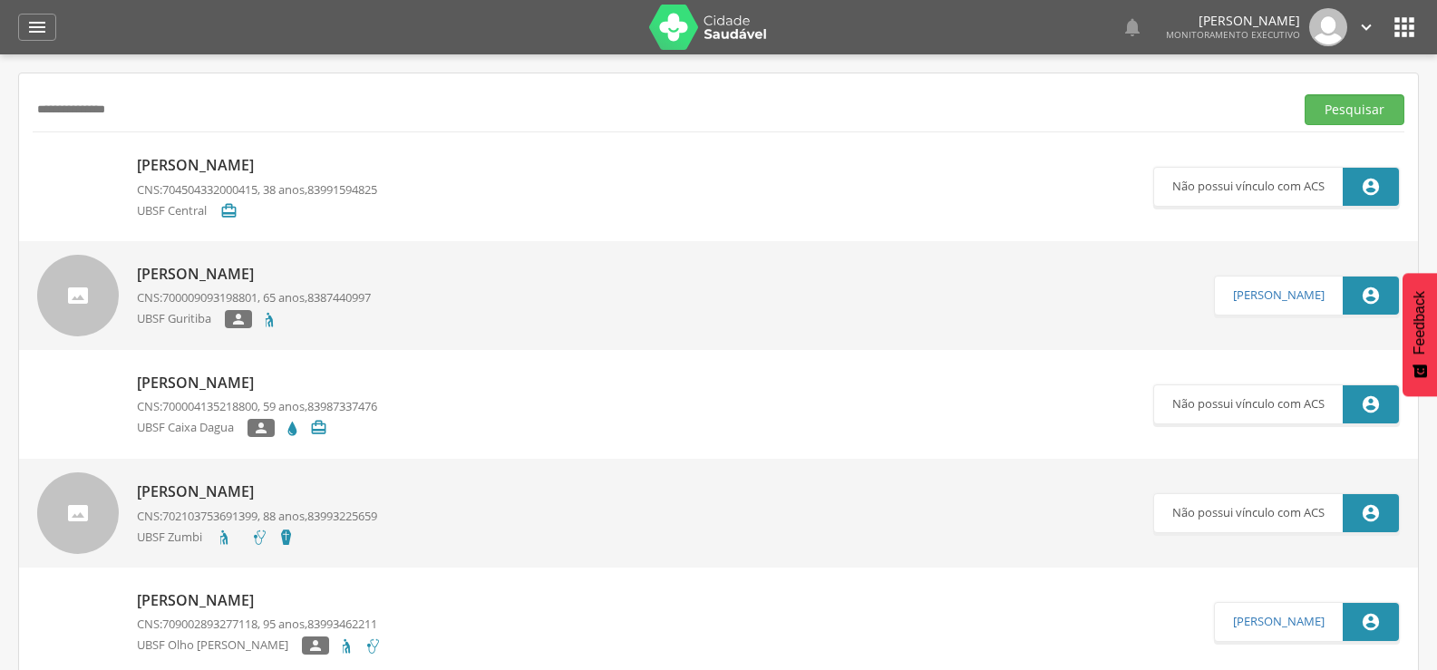
click at [324, 168] on p "[PERSON_NAME]" at bounding box center [257, 165] width 240 height 21
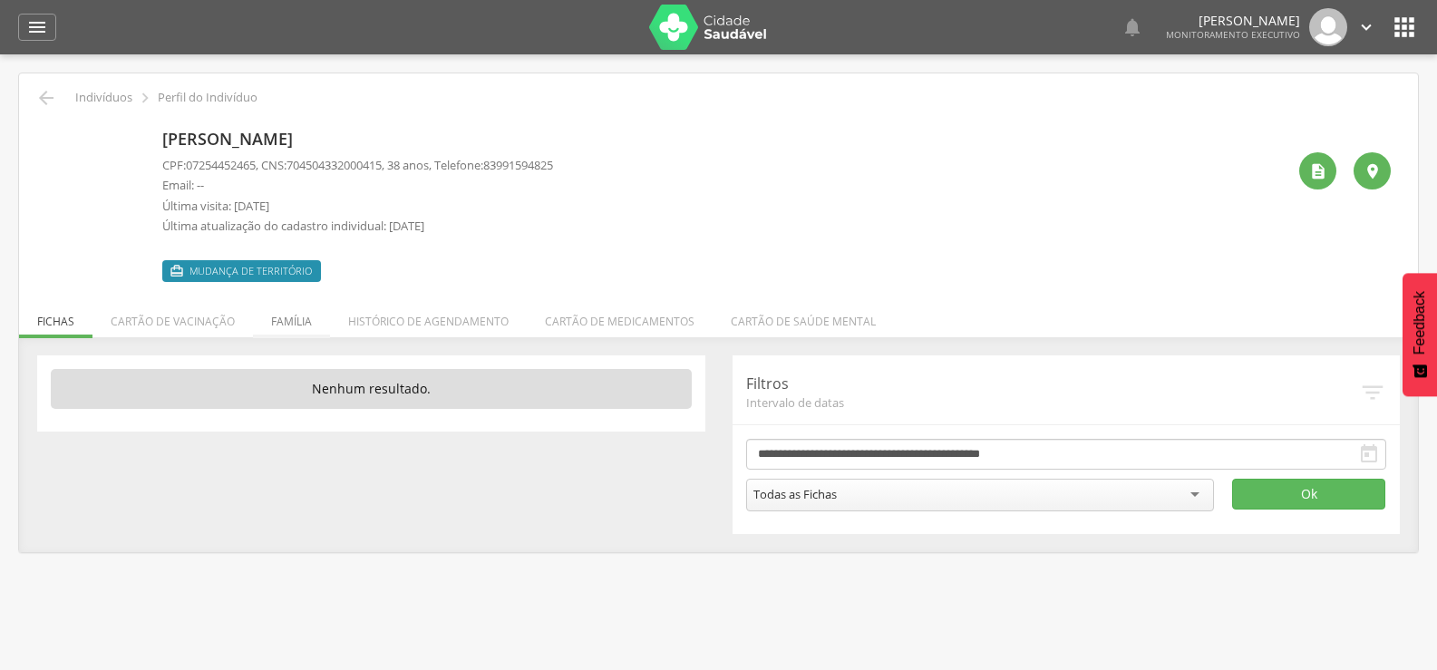
click at [298, 322] on li "Família" at bounding box center [291, 316] width 77 height 43
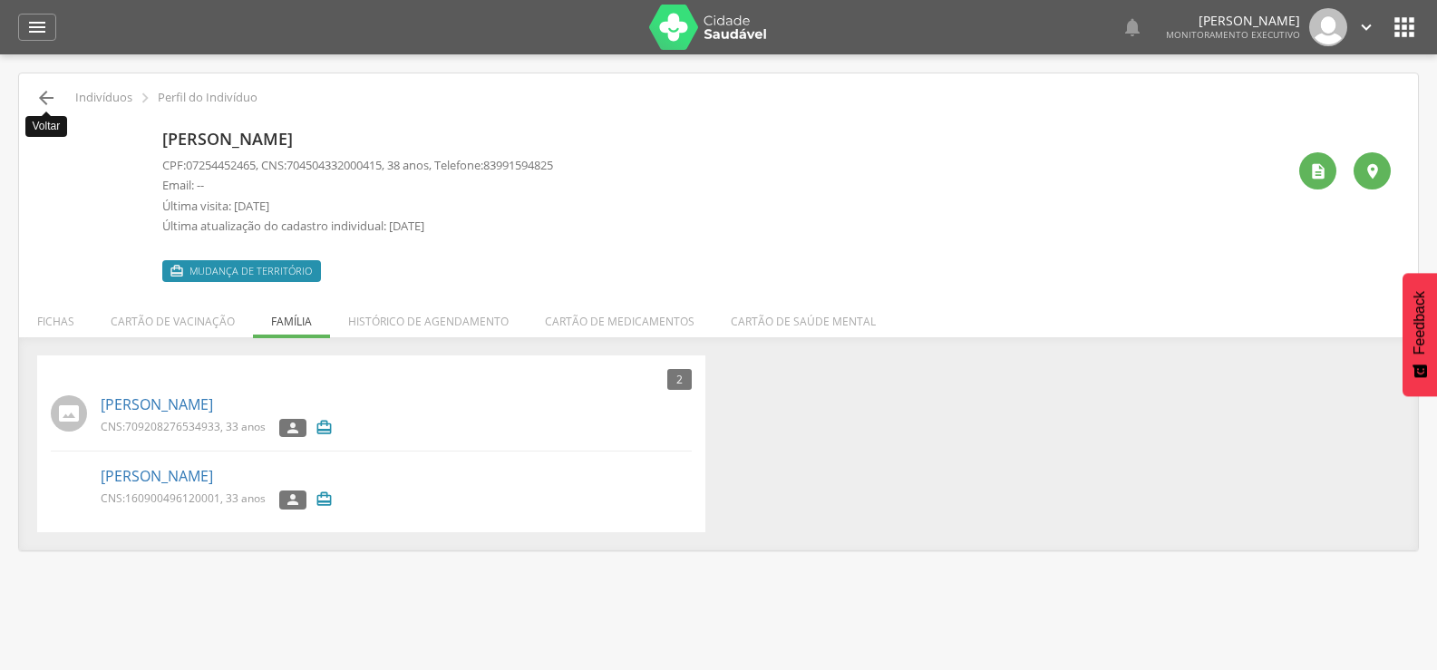
click at [37, 108] on icon "" at bounding box center [46, 98] width 22 height 22
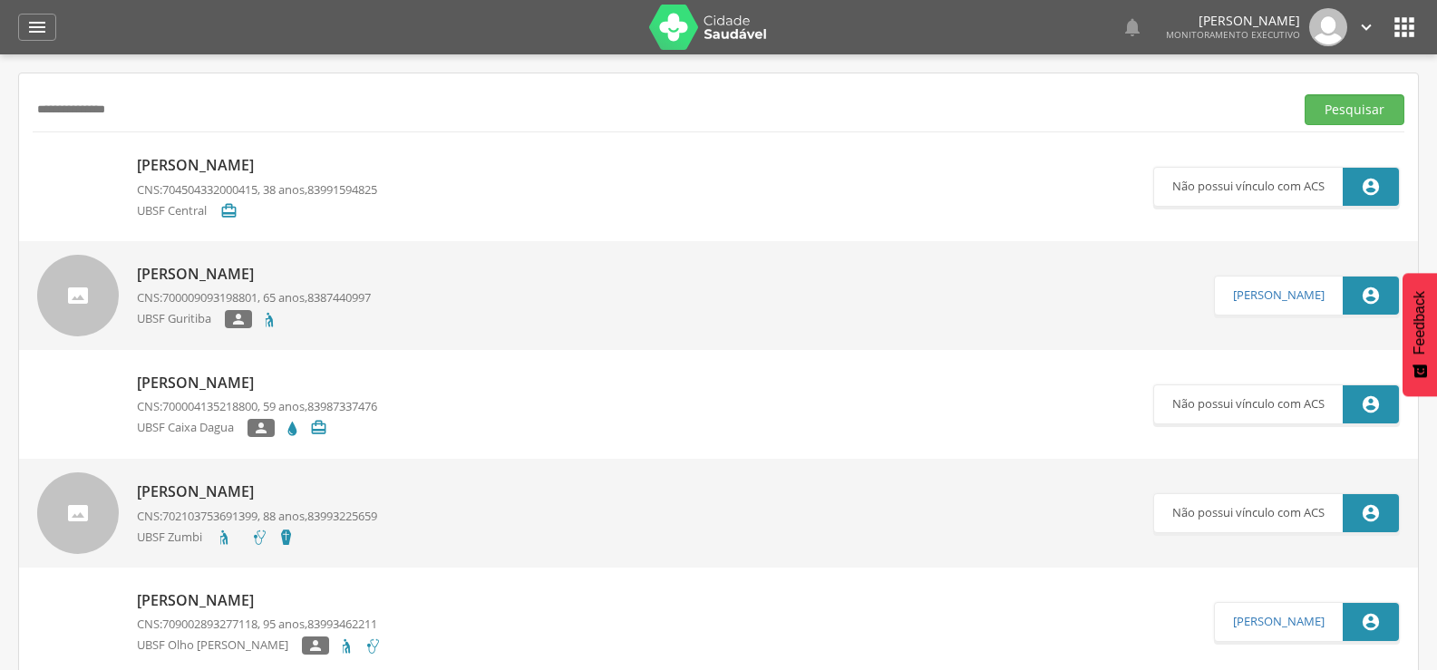
click at [37, 108] on input "**********" at bounding box center [659, 109] width 1253 height 31
drag, startPoint x: 183, startPoint y: 103, endPoint x: 0, endPoint y: 103, distance: 183.1
click at [0, 103] on div " Supervisão  Distritos  Ubs Coordenador: - Queimadas / PB Intervalo de Tempo…" at bounding box center [718, 389] width 1437 height 670
click at [329, 170] on p "[PERSON_NAME]" at bounding box center [257, 165] width 240 height 21
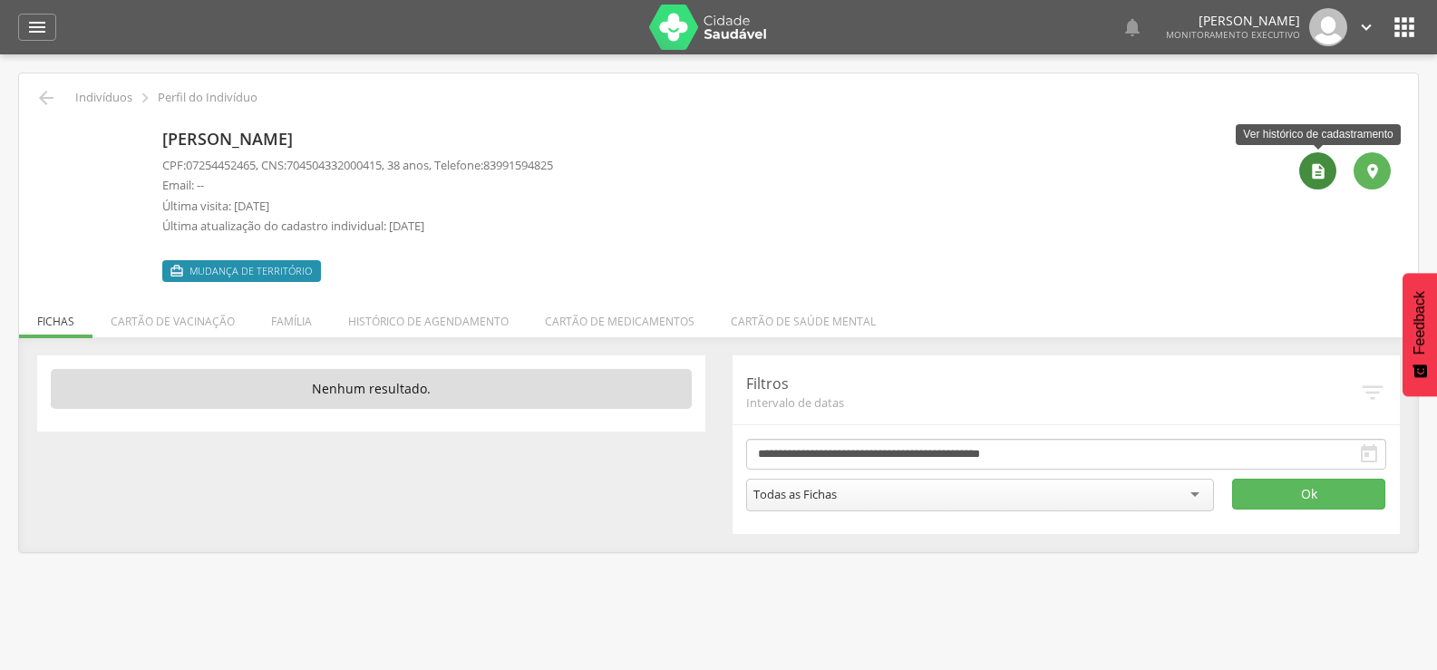
click at [1306, 175] on div "" at bounding box center [1317, 170] width 37 height 37
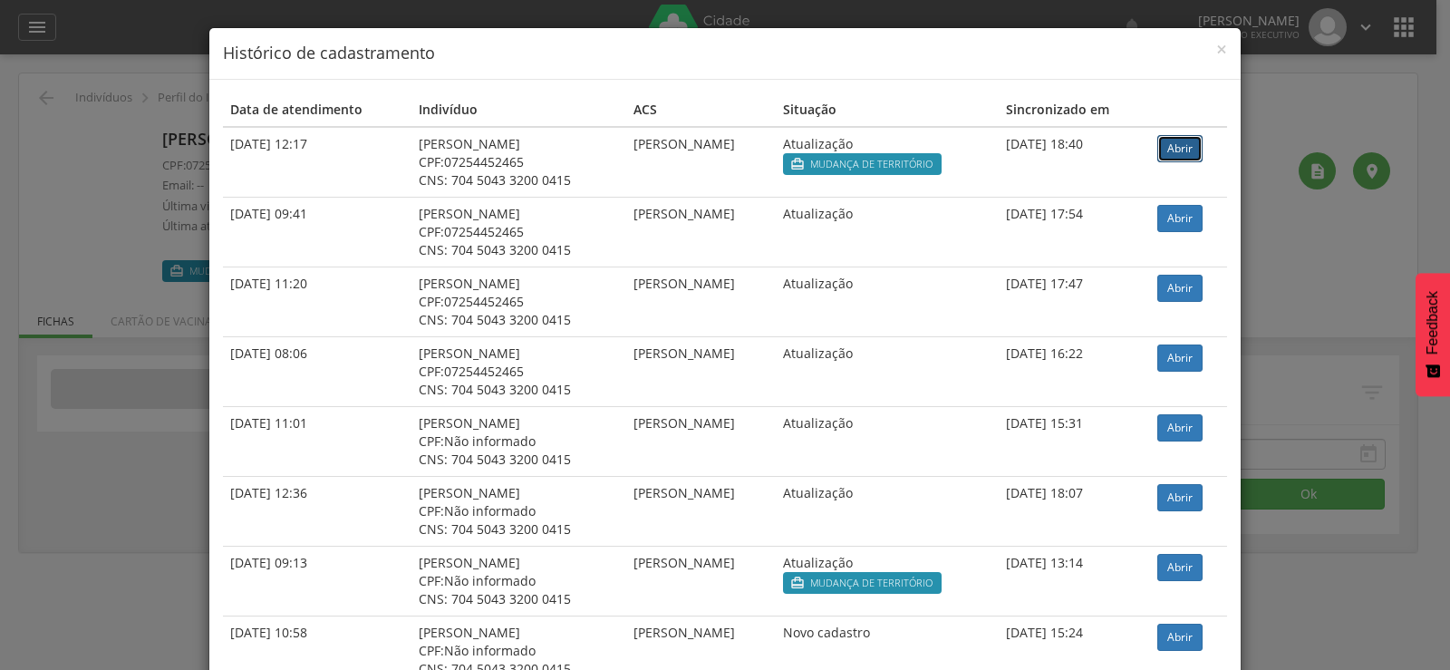
click at [1190, 147] on link "Abrir" at bounding box center [1179, 148] width 45 height 27
click at [1217, 54] on span "×" at bounding box center [1221, 48] width 11 height 25
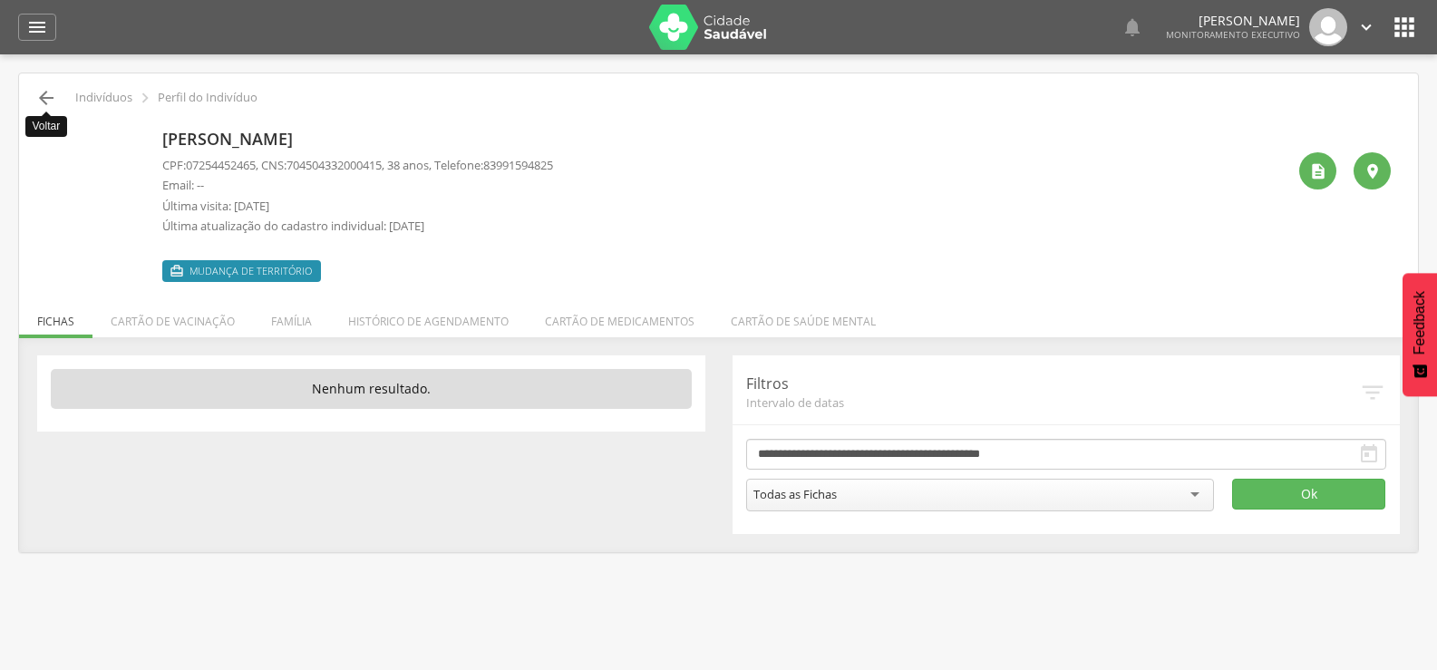
click at [42, 102] on icon "" at bounding box center [46, 98] width 22 height 22
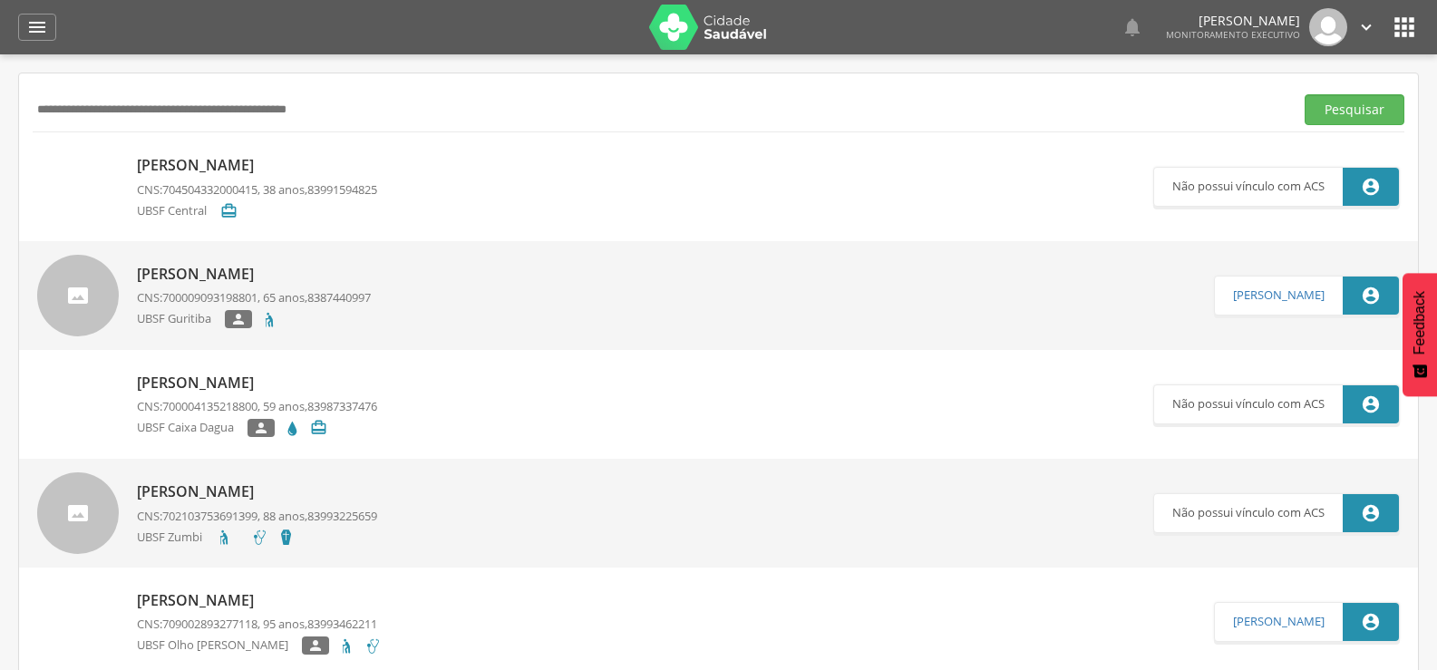
paste input "**********"
type input "**********"
click at [1304, 94] on button "Pesquisar" at bounding box center [1354, 109] width 100 height 31
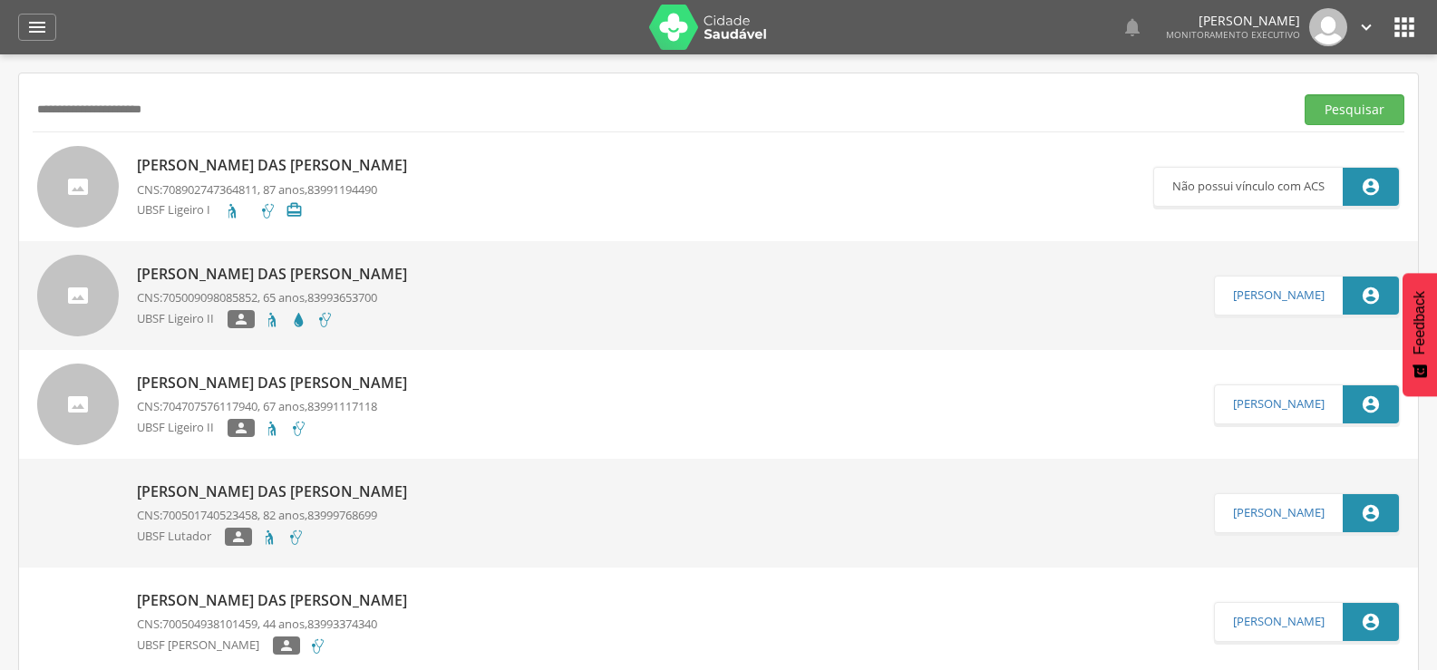
click at [274, 384] on p "[PERSON_NAME] das [PERSON_NAME]" at bounding box center [276, 383] width 279 height 21
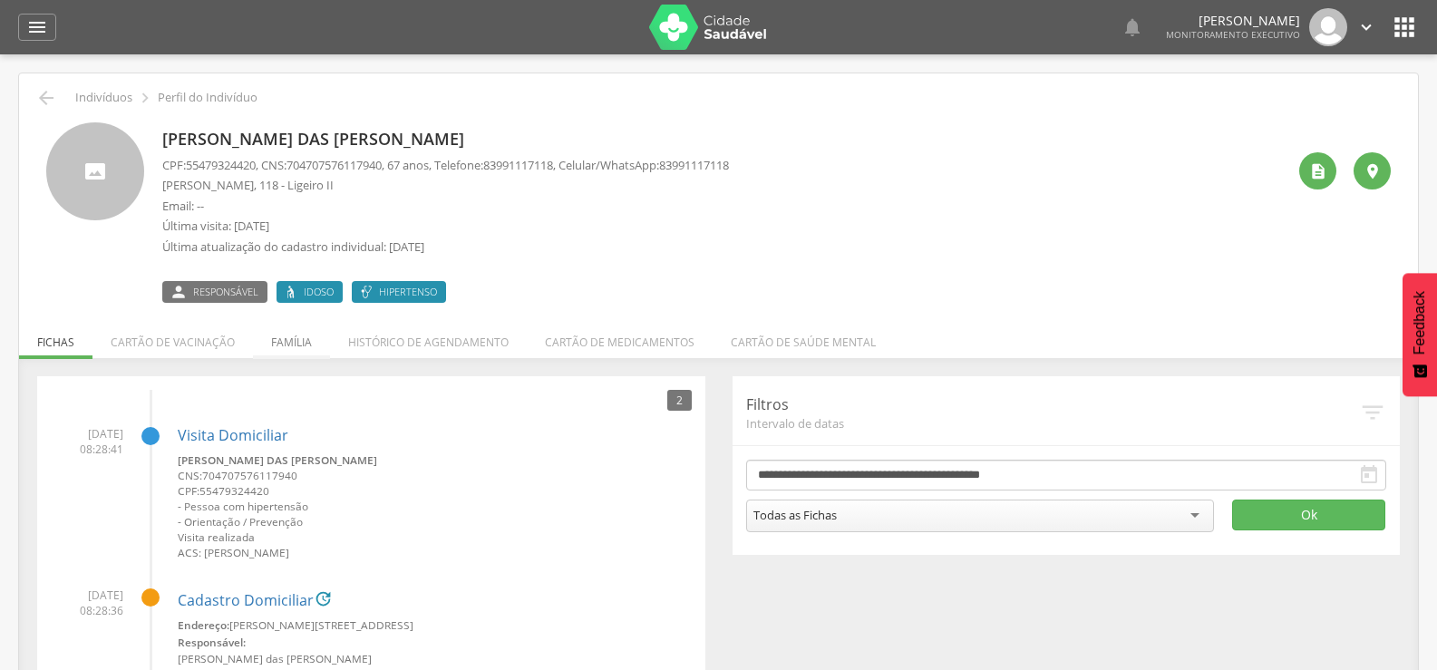
click at [294, 335] on li "Família" at bounding box center [291, 337] width 77 height 43
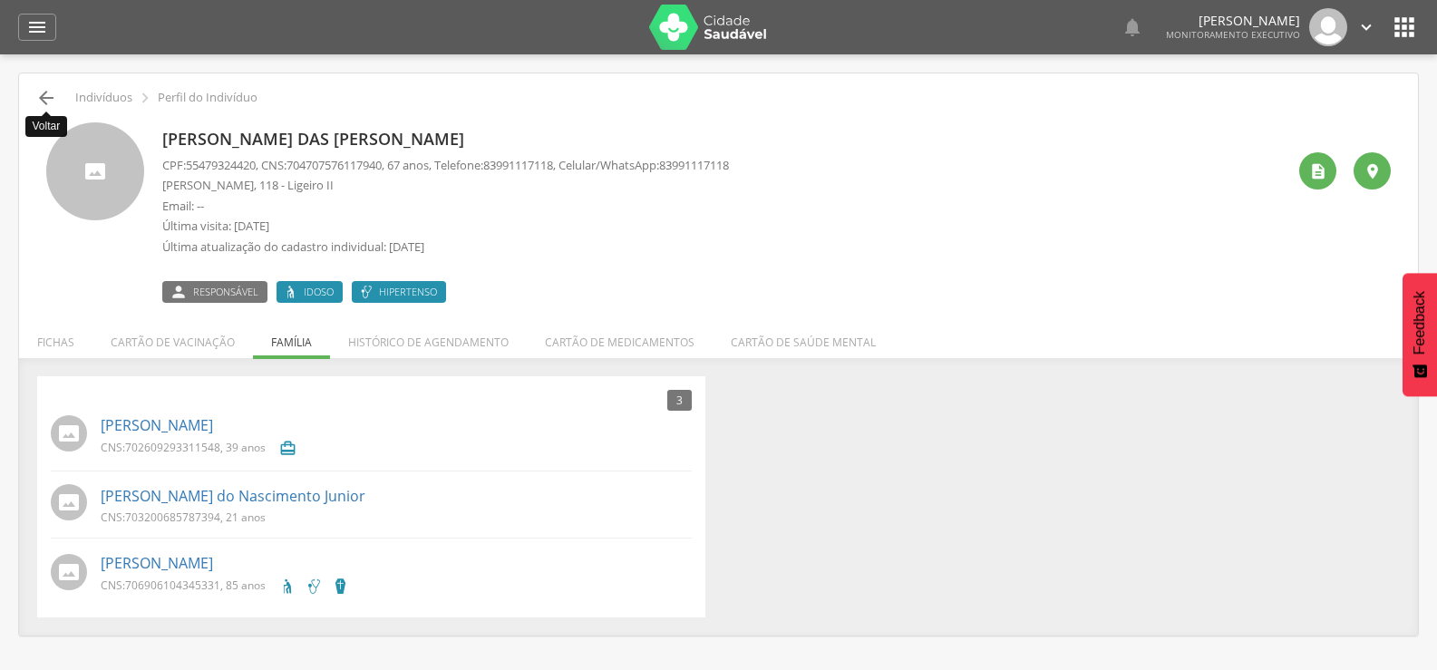
click at [46, 97] on icon "" at bounding box center [46, 98] width 22 height 22
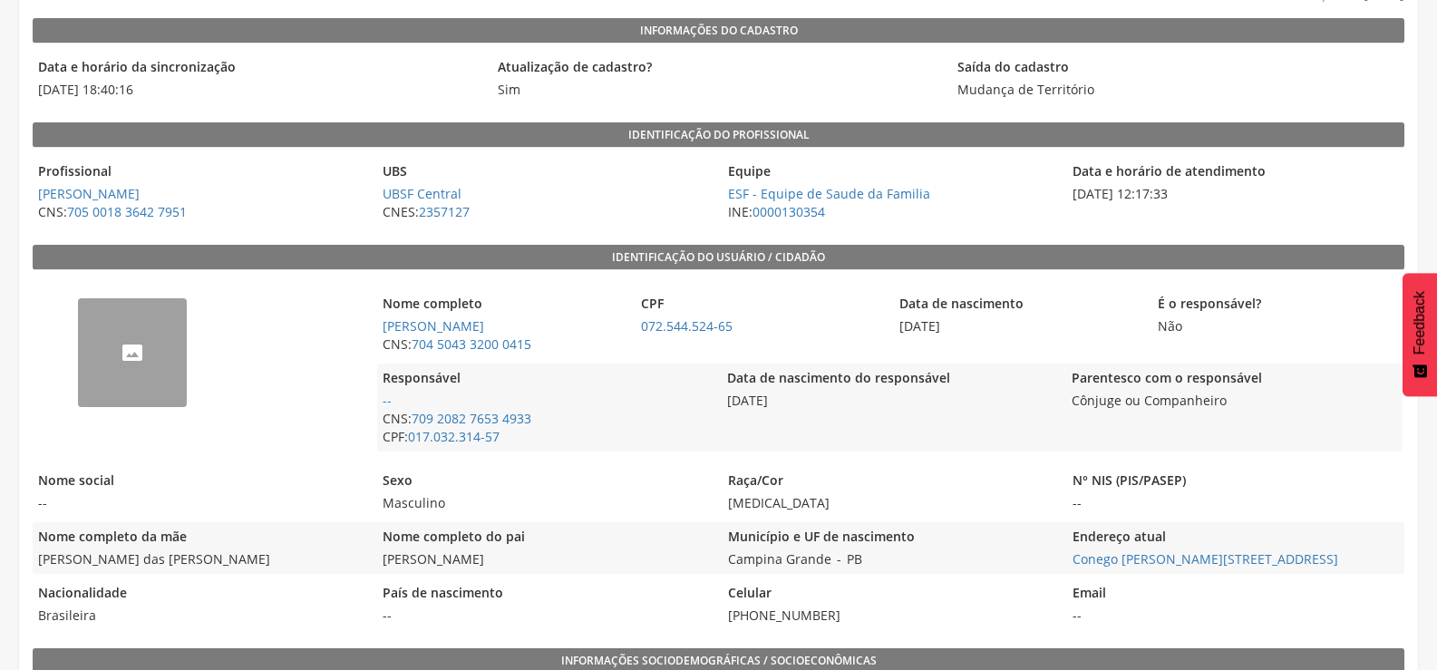
scroll to position [272, 0]
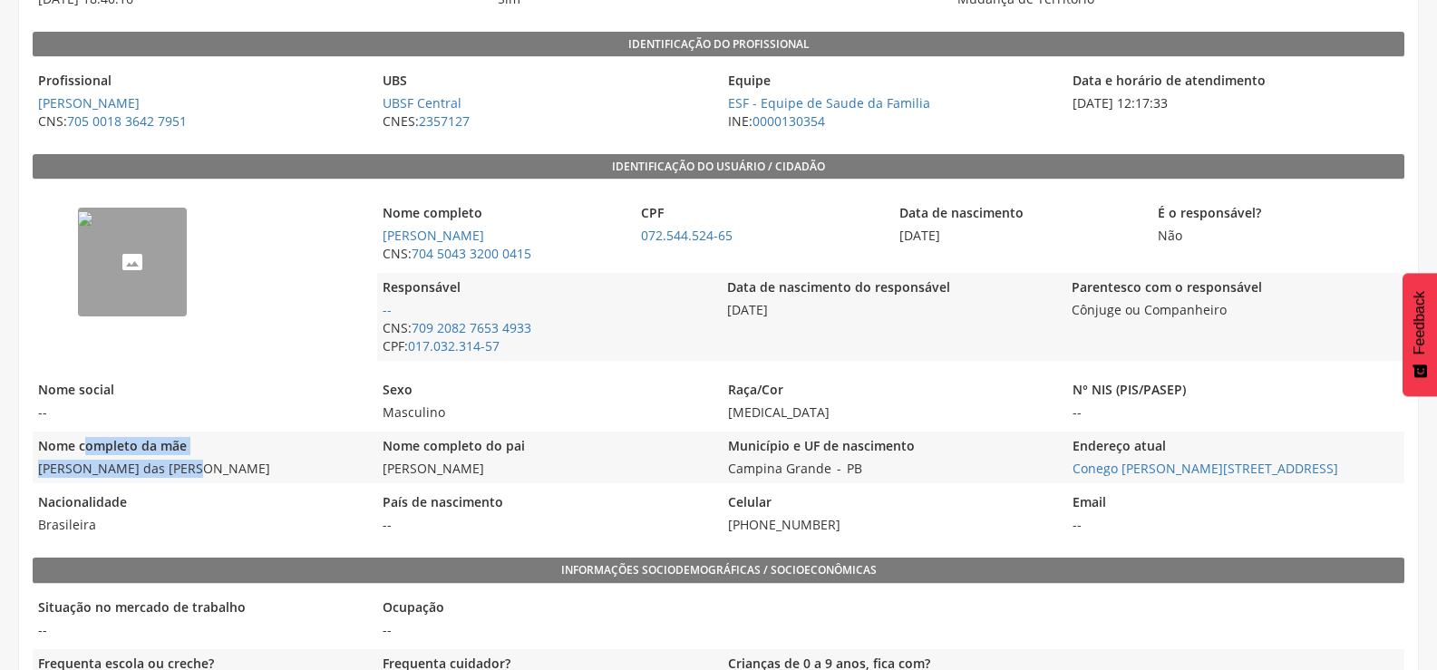
drag, startPoint x: 207, startPoint y: 472, endPoint x: 87, endPoint y: 450, distance: 121.6
click at [87, 452] on div "Nome completo da mãe [PERSON_NAME]" at bounding box center [200, 457] width 335 height 52
click at [217, 448] on legend "Nome completo da mãe" at bounding box center [200, 447] width 335 height 21
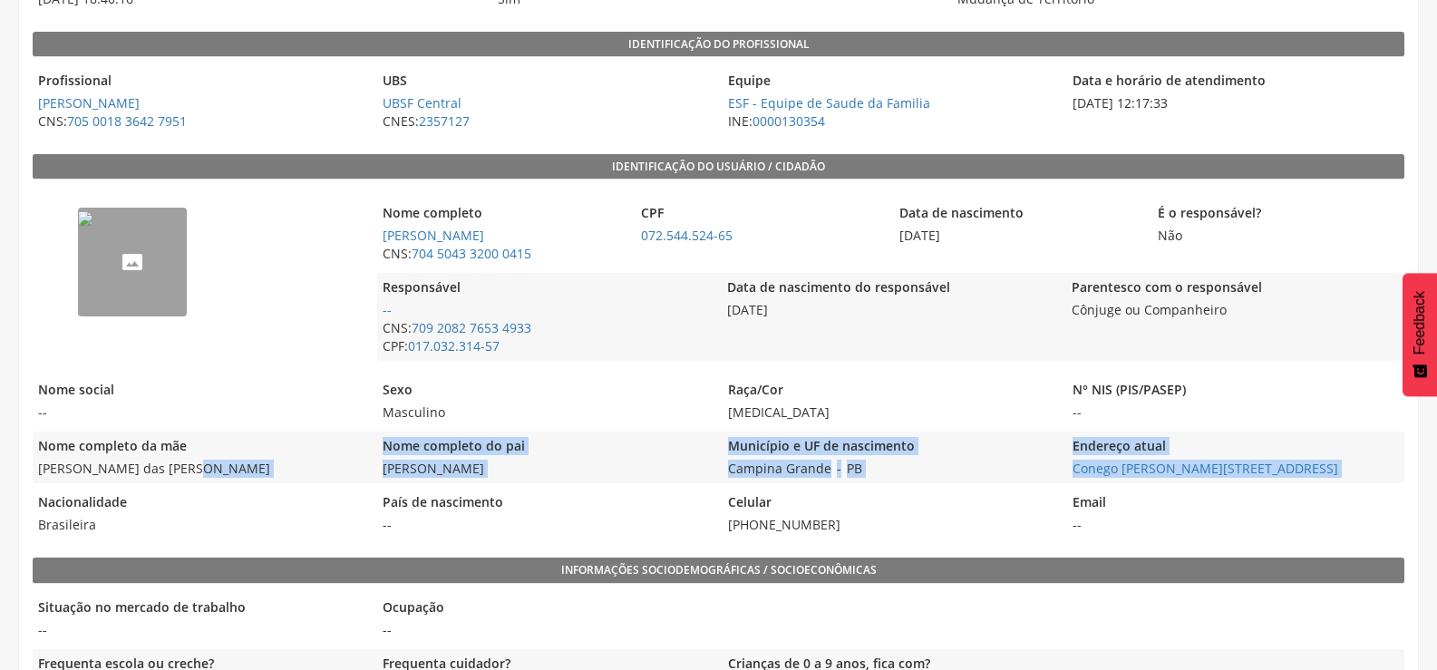
drag, startPoint x: 204, startPoint y: 474, endPoint x: 27, endPoint y: 493, distance: 177.8
click at [192, 478] on span "[PERSON_NAME] das [PERSON_NAME]" at bounding box center [200, 469] width 335 height 18
drag, startPoint x: 28, startPoint y: 467, endPoint x: 123, endPoint y: 486, distance: 97.1
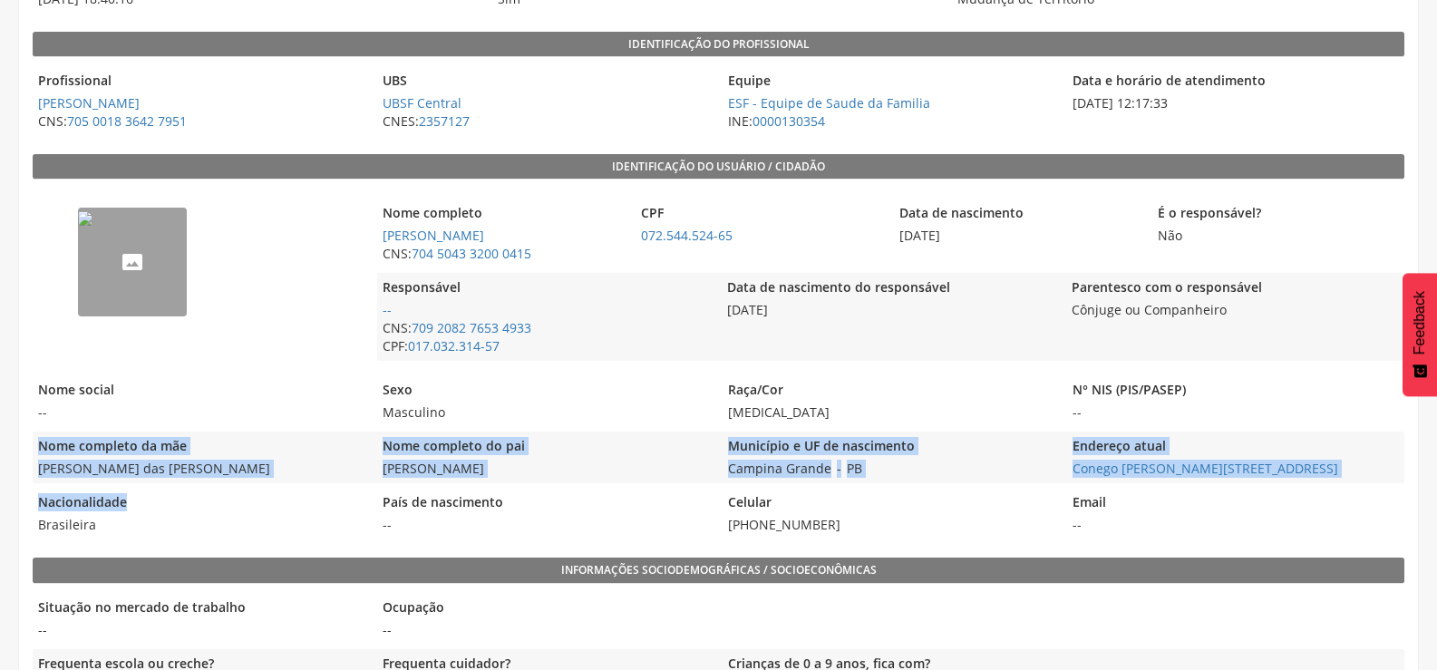
click at [167, 468] on span "[PERSON_NAME] das [PERSON_NAME]" at bounding box center [200, 469] width 335 height 18
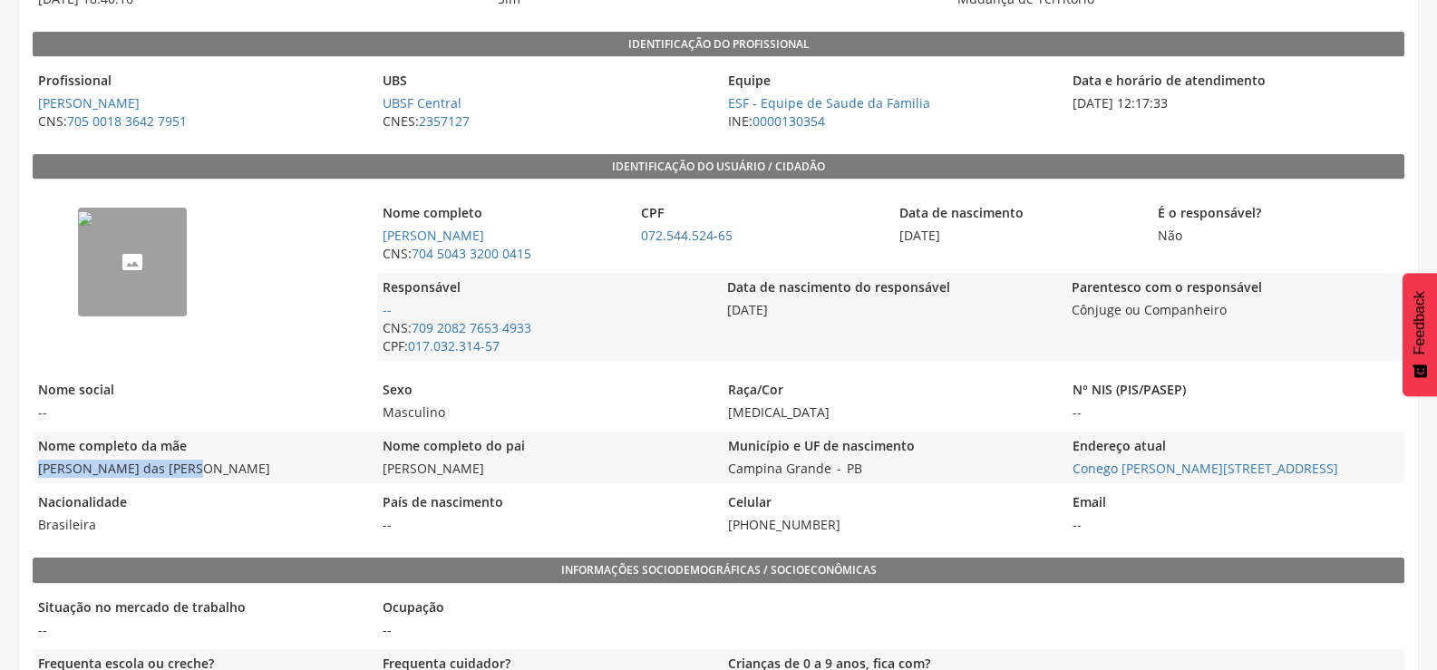
drag, startPoint x: 34, startPoint y: 463, endPoint x: 198, endPoint y: 480, distance: 164.9
click at [198, 480] on div "Nome completo da mãe [PERSON_NAME]" at bounding box center [200, 457] width 335 height 52
copy span "[PERSON_NAME] das [PERSON_NAME]"
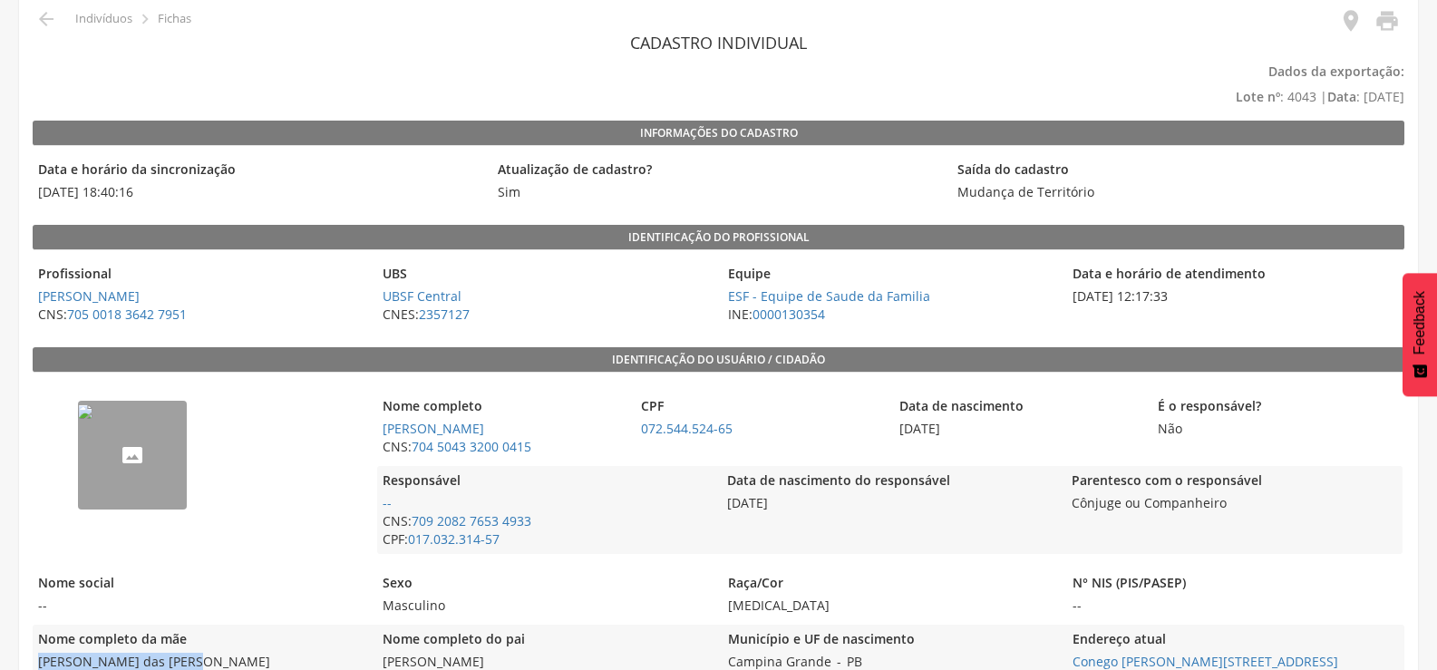
scroll to position [0, 0]
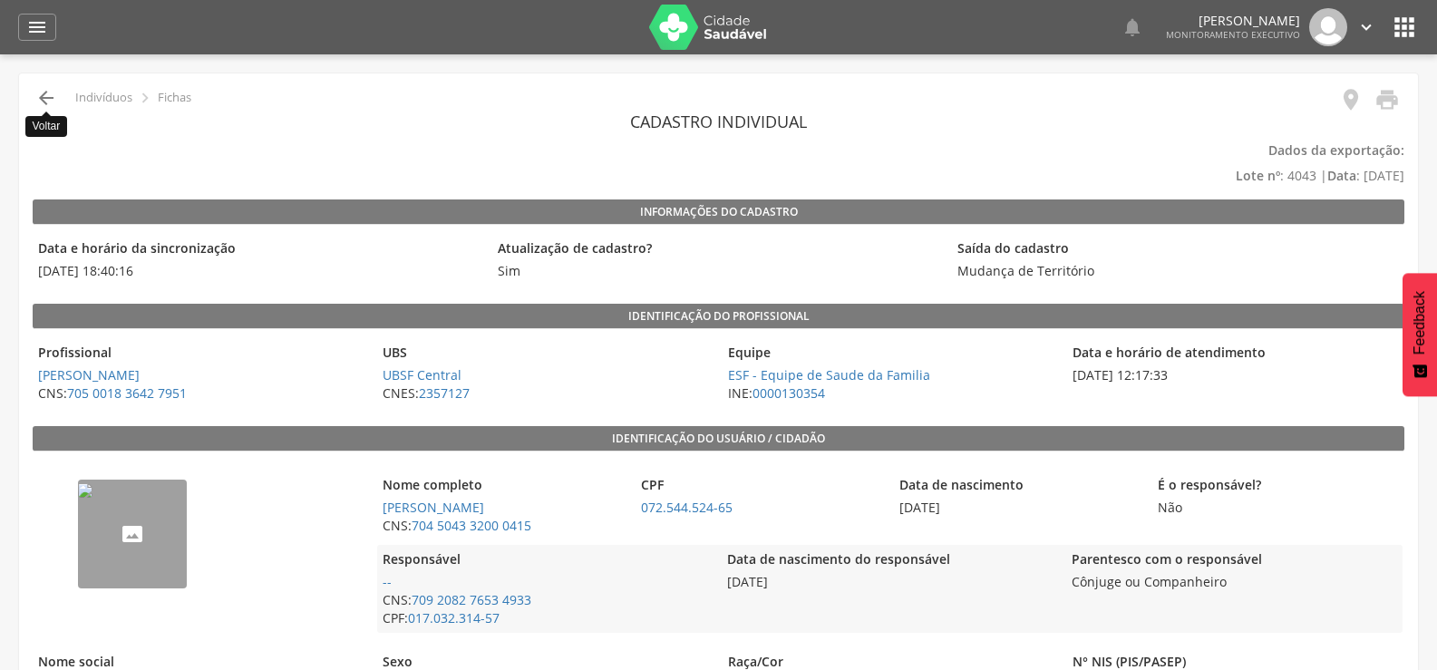
click at [47, 90] on icon "" at bounding box center [46, 98] width 22 height 22
